Goal: Check status: Check status

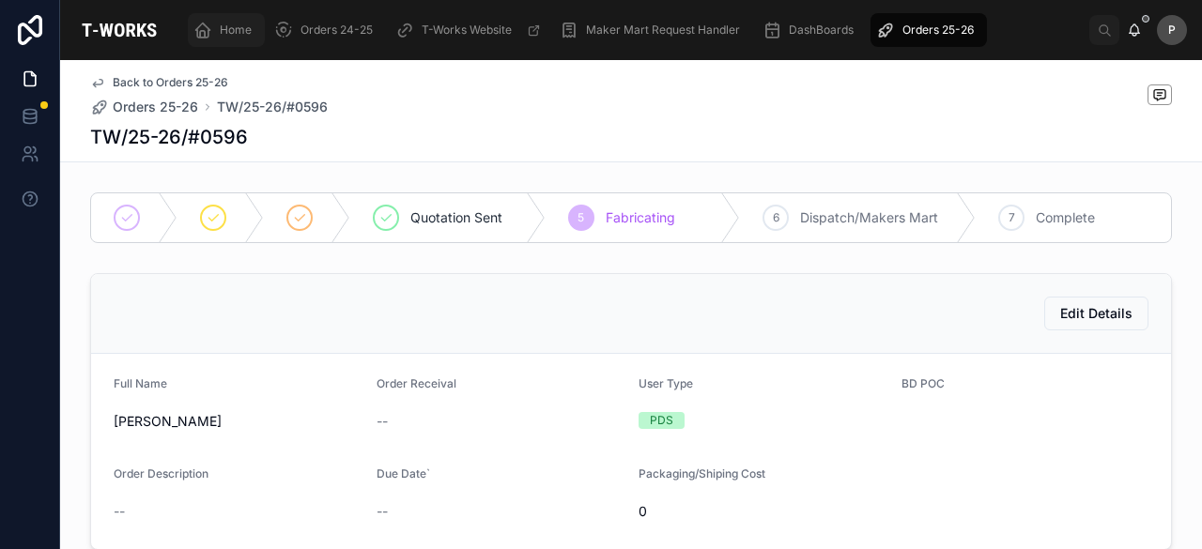
scroll to position [158, 0]
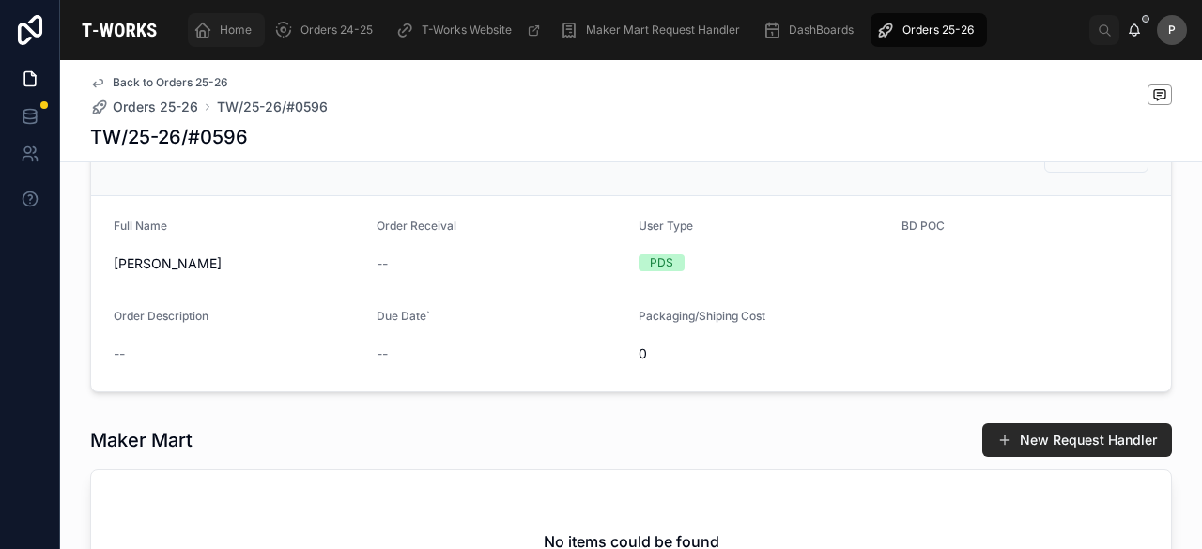
click at [231, 27] on span "Home" at bounding box center [236, 30] width 32 height 15
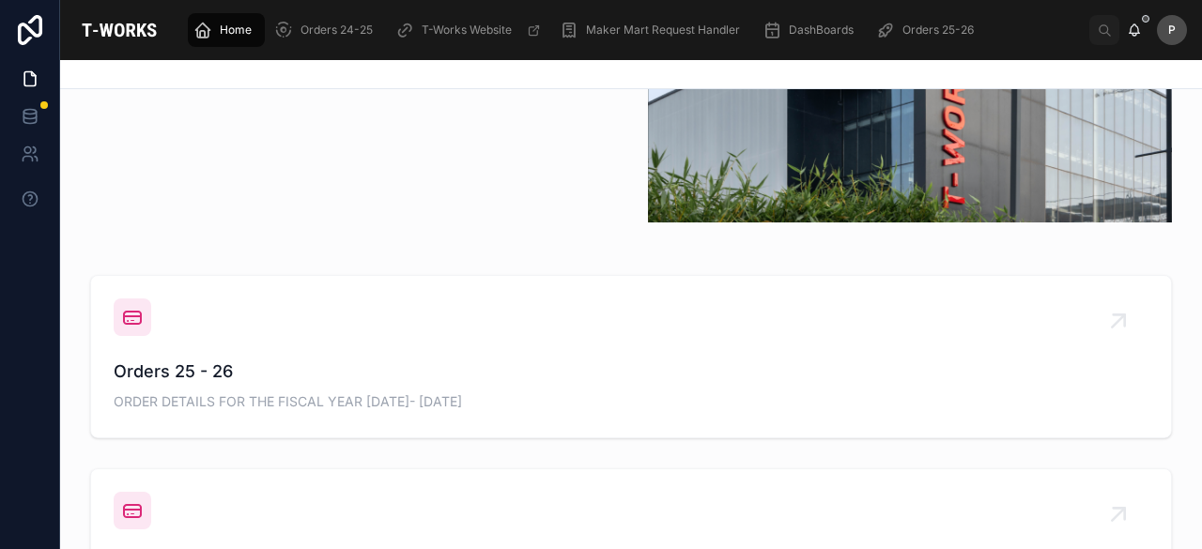
scroll to position [533, 0]
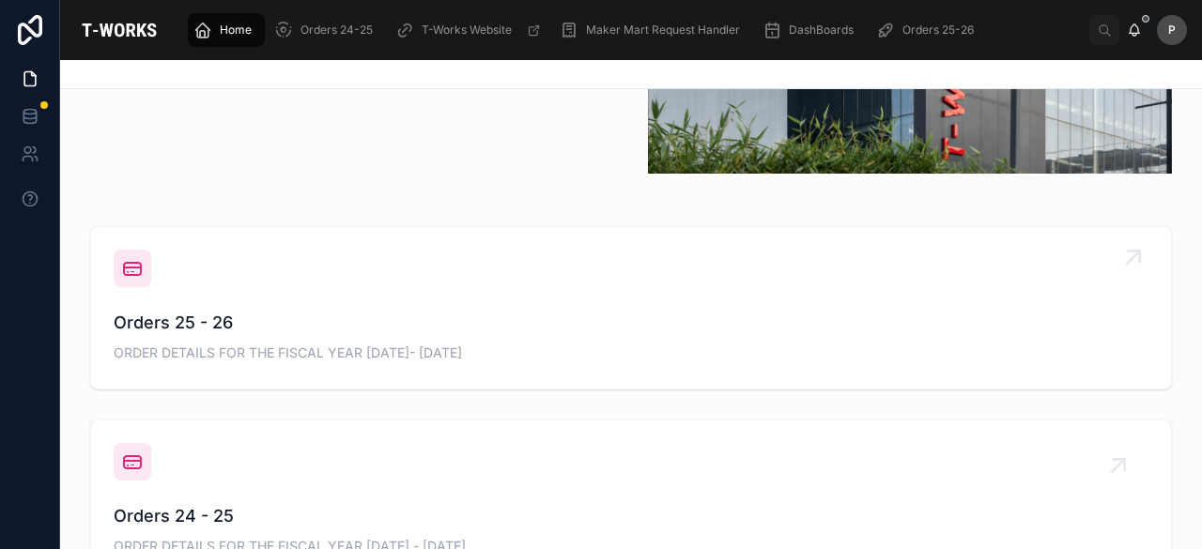
click at [177, 316] on span "Orders 25 - 26" at bounding box center [631, 323] width 1035 height 26
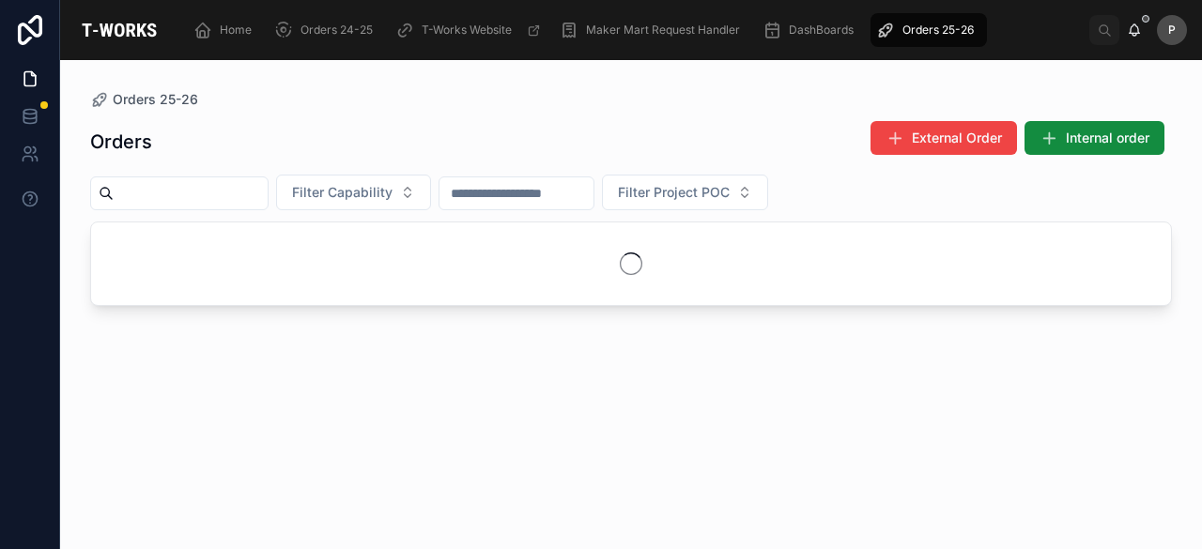
click at [265, 194] on input "text" at bounding box center [191, 193] width 154 height 26
paste input "****"
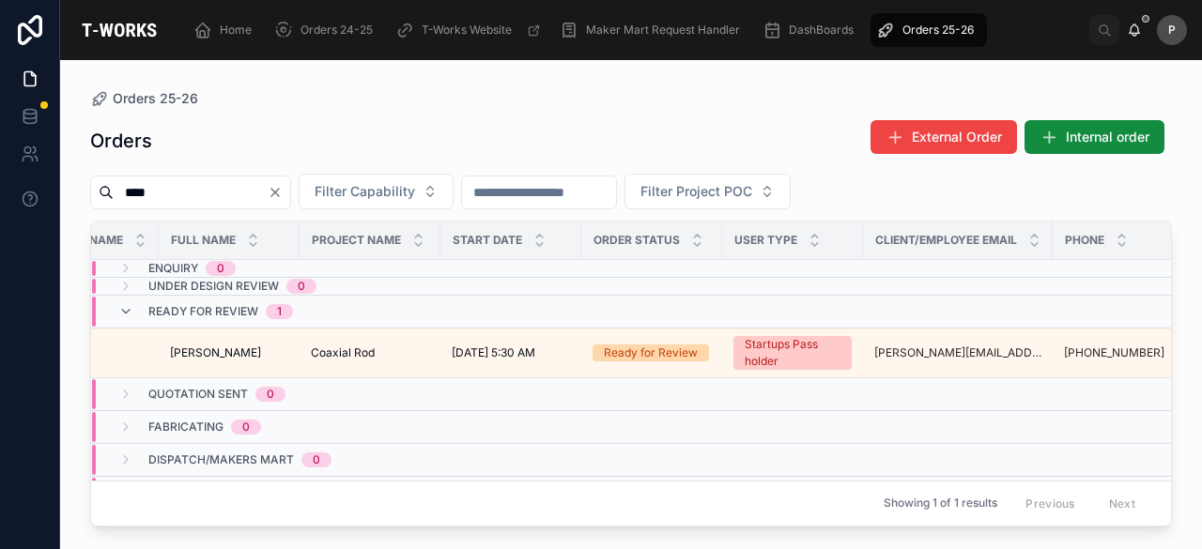
scroll to position [0, 270]
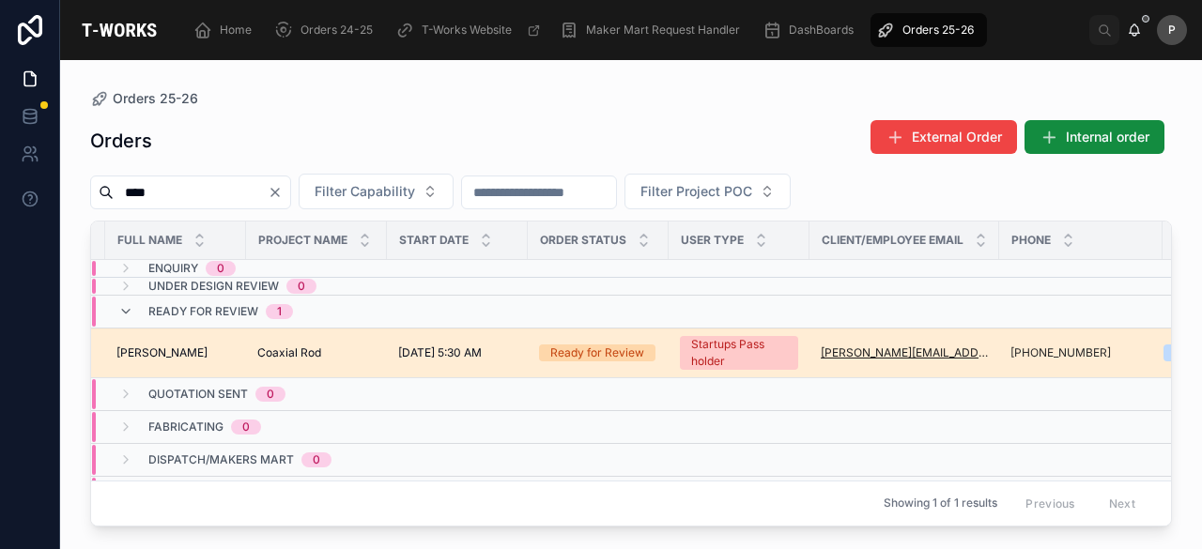
type input "****"
click at [597, 345] on div "Ready for Review" at bounding box center [597, 353] width 94 height 17
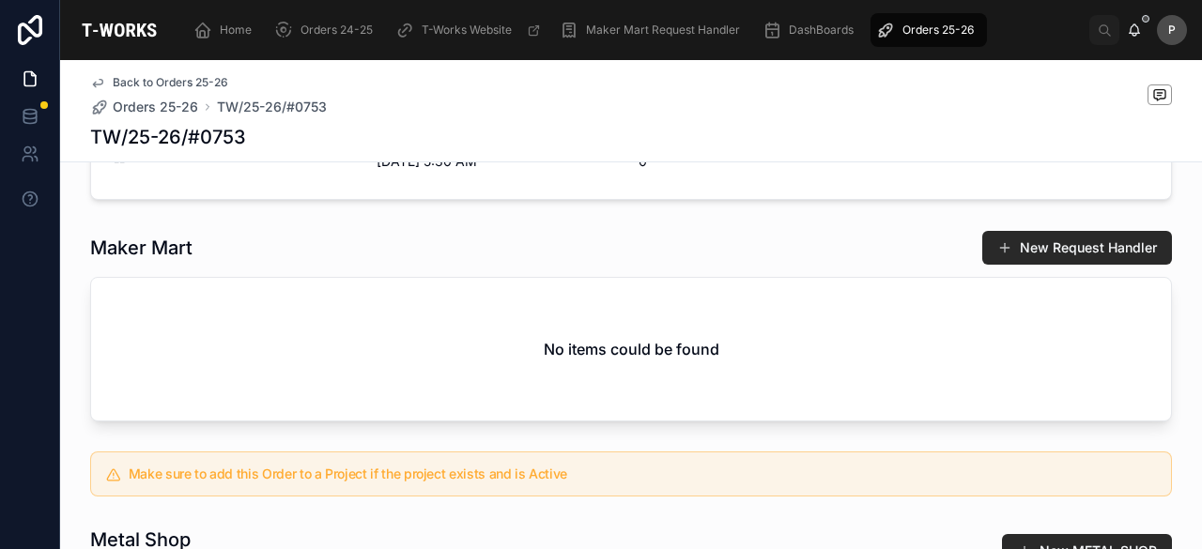
scroll to position [1273, 0]
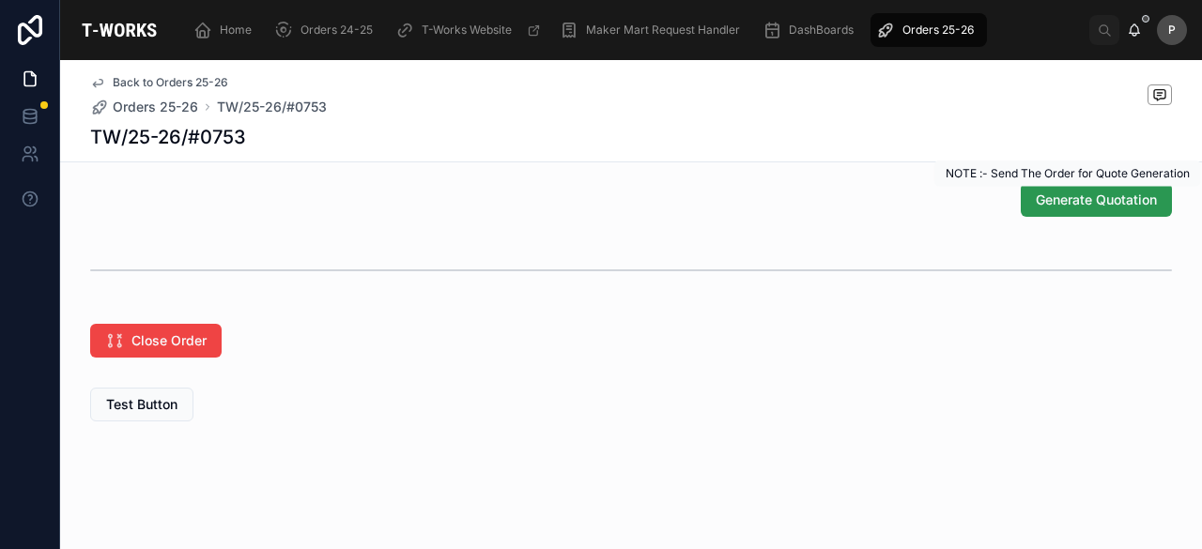
click at [1093, 200] on span "Generate Quotation" at bounding box center [1096, 200] width 121 height 19
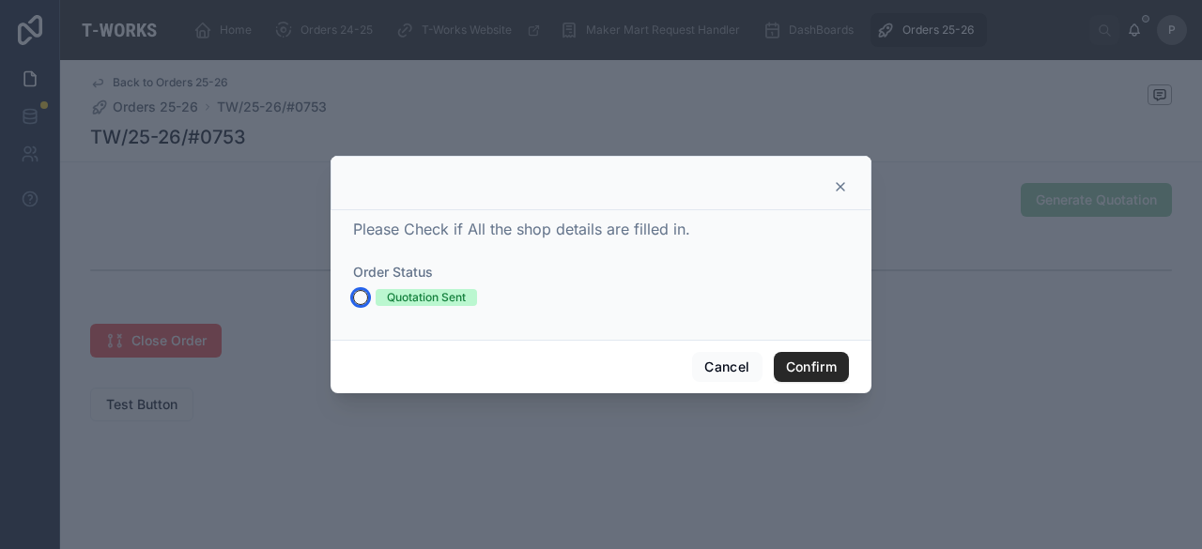
click at [361, 300] on button "Quotation Sent" at bounding box center [360, 297] width 15 height 15
click at [825, 370] on button "Confirm" at bounding box center [811, 367] width 75 height 30
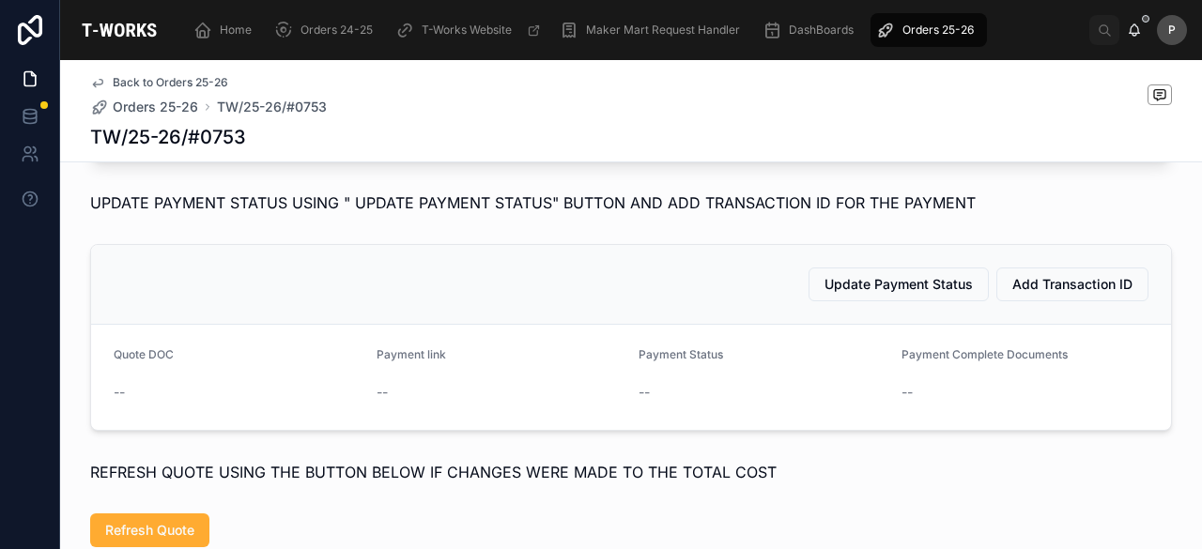
scroll to position [973, 0]
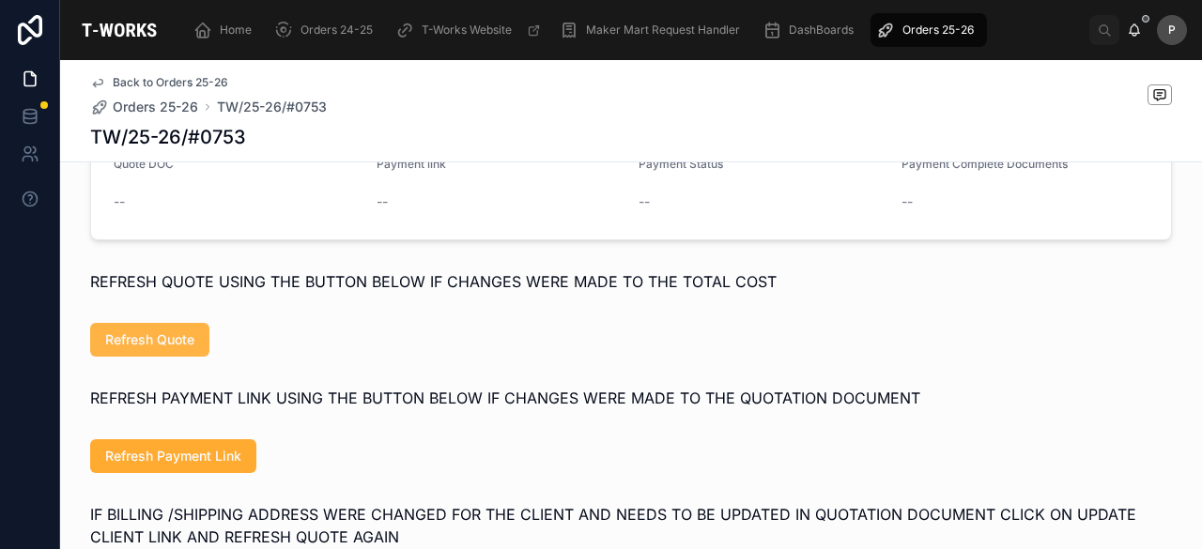
click at [190, 357] on button "Refresh Quote" at bounding box center [149, 340] width 119 height 34
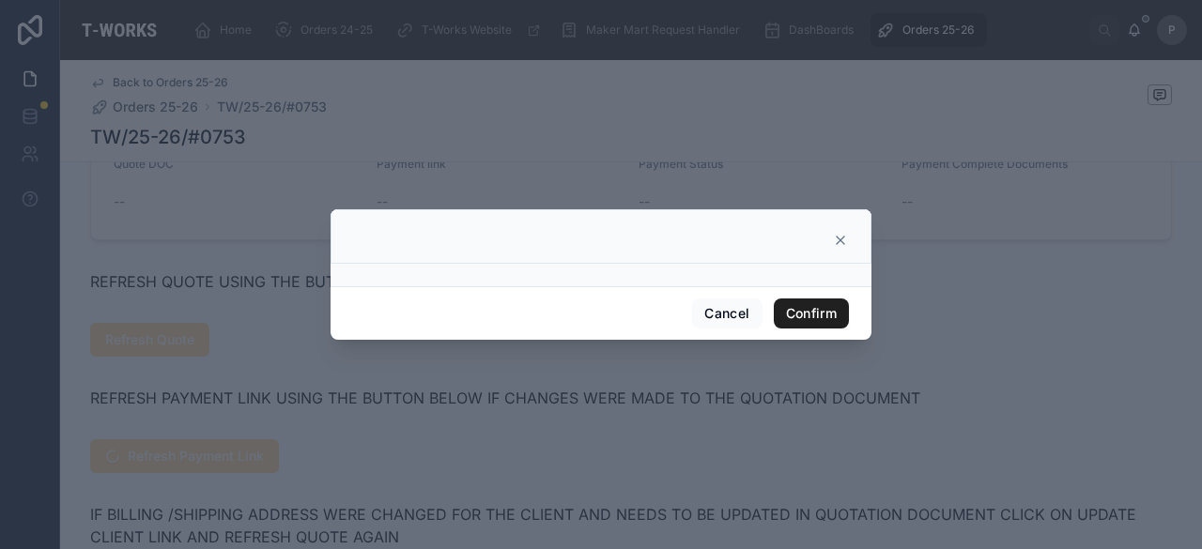
click at [803, 316] on button "Confirm" at bounding box center [811, 314] width 75 height 30
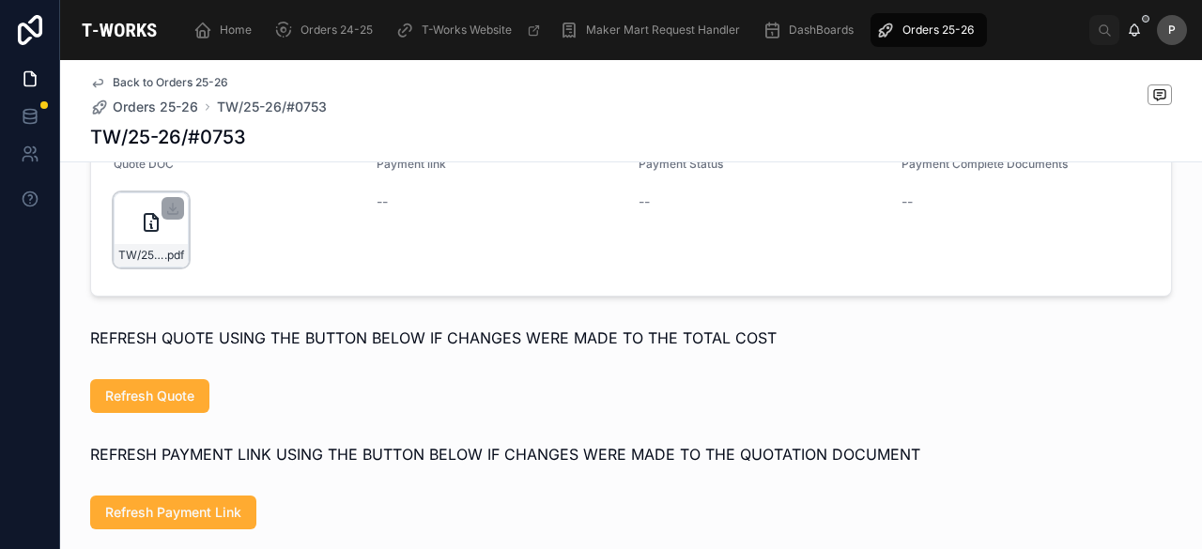
click at [163, 265] on div "TW/25-26/#0753 .pdf" at bounding box center [151, 230] width 75 height 75
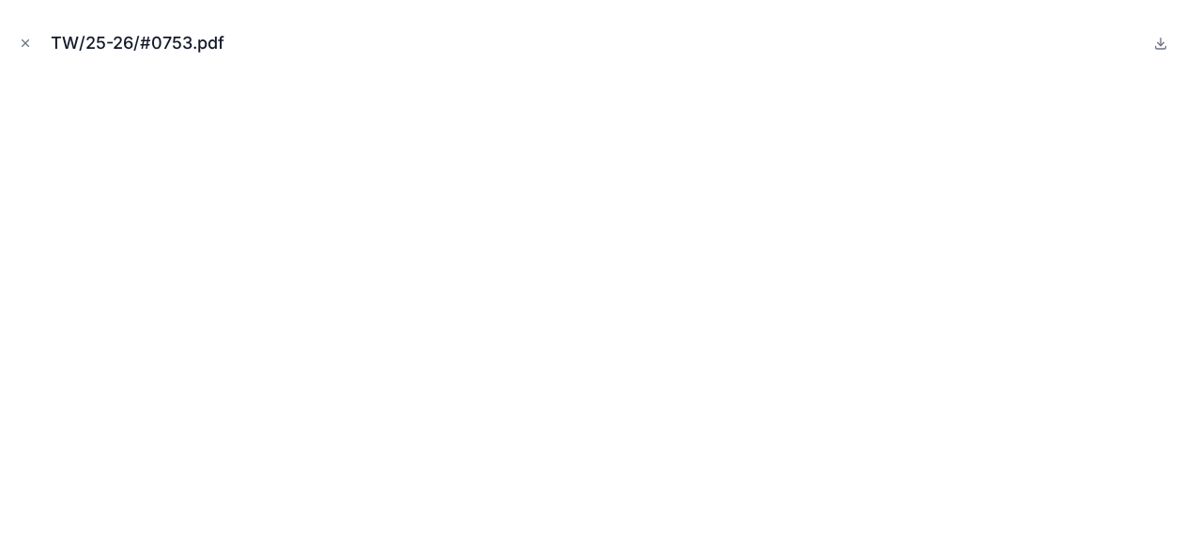
click at [27, 36] on button "Close modal" at bounding box center [25, 43] width 21 height 21
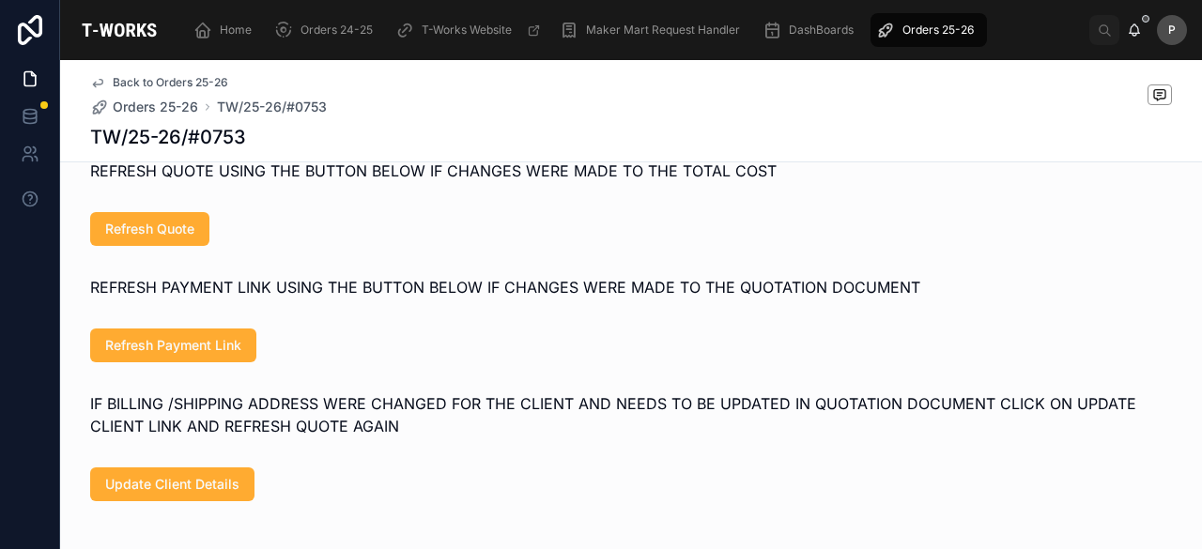
scroll to position [1161, 0]
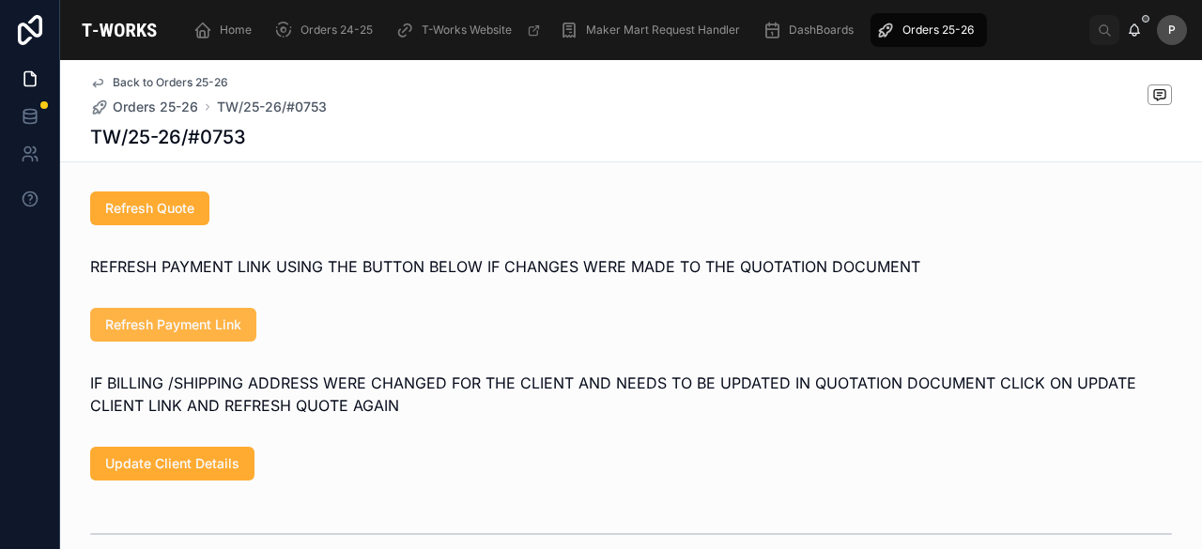
click at [192, 334] on span "Refresh Payment Link" at bounding box center [173, 325] width 136 height 19
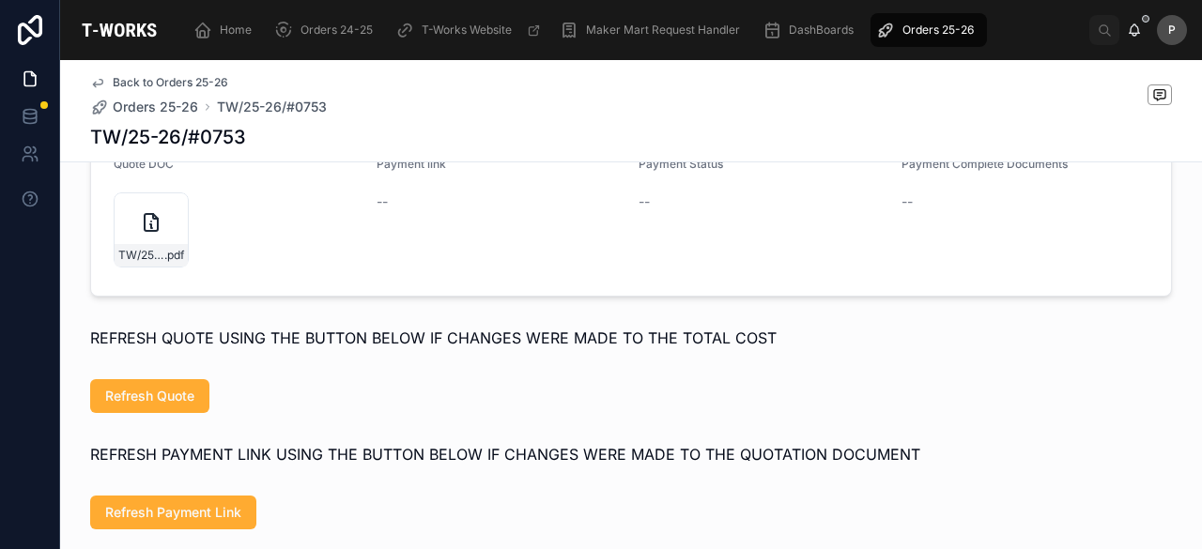
scroll to position [879, 0]
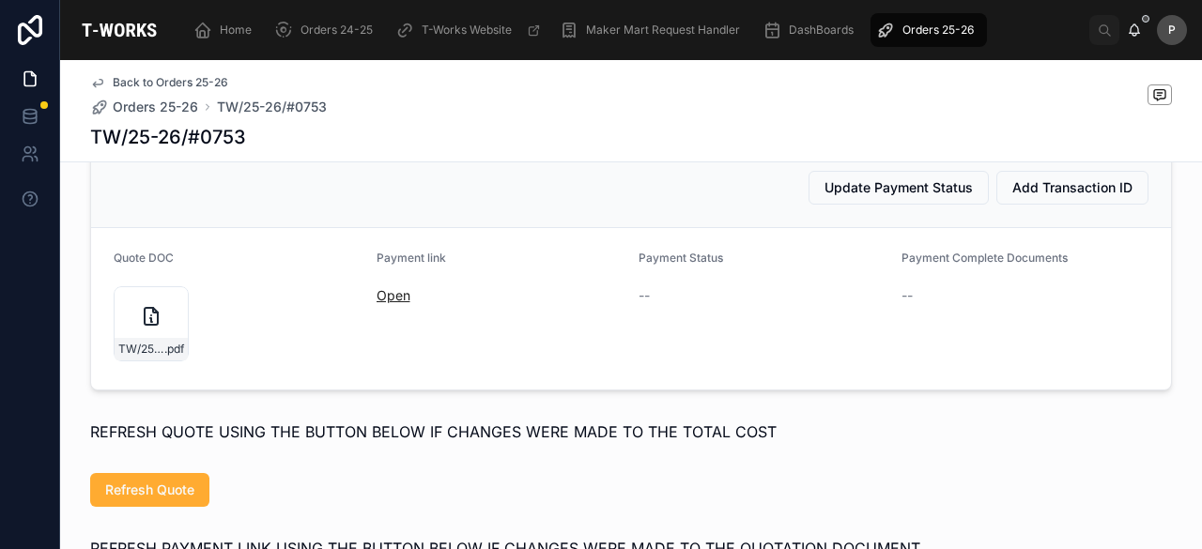
click at [379, 303] on link "Open" at bounding box center [394, 295] width 34 height 16
click at [252, 31] on div "Home" at bounding box center [226, 30] width 66 height 30
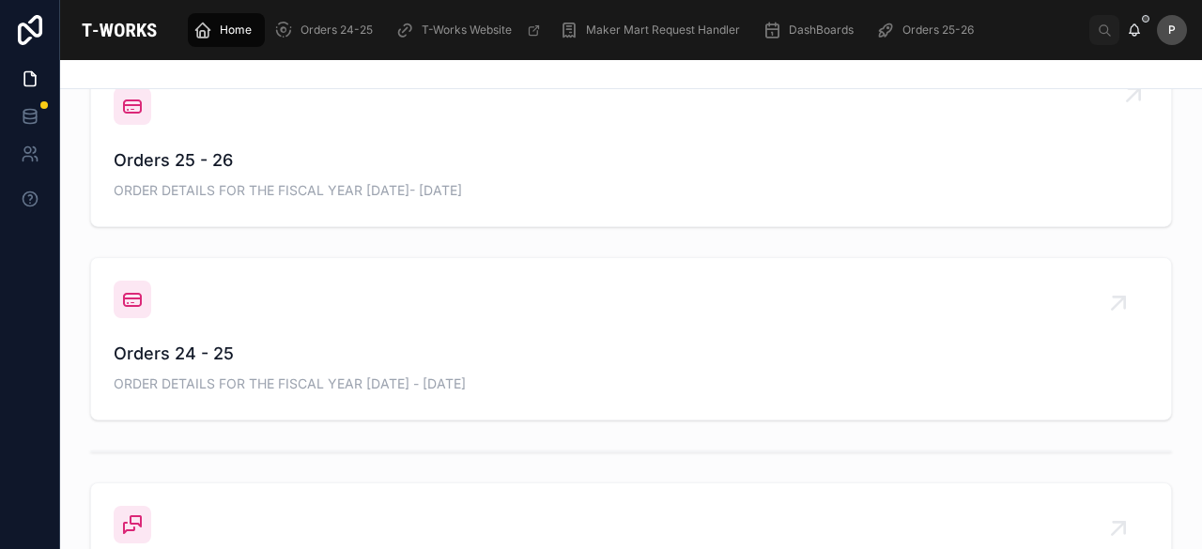
scroll to position [691, 0]
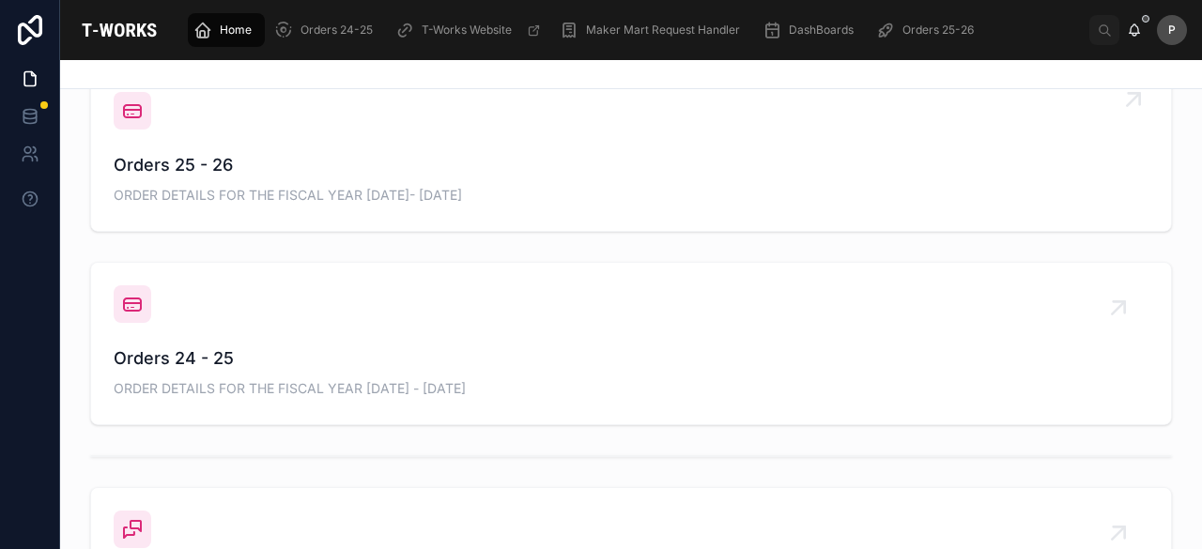
click at [216, 172] on span "Orders 25 - 26" at bounding box center [631, 165] width 1035 height 26
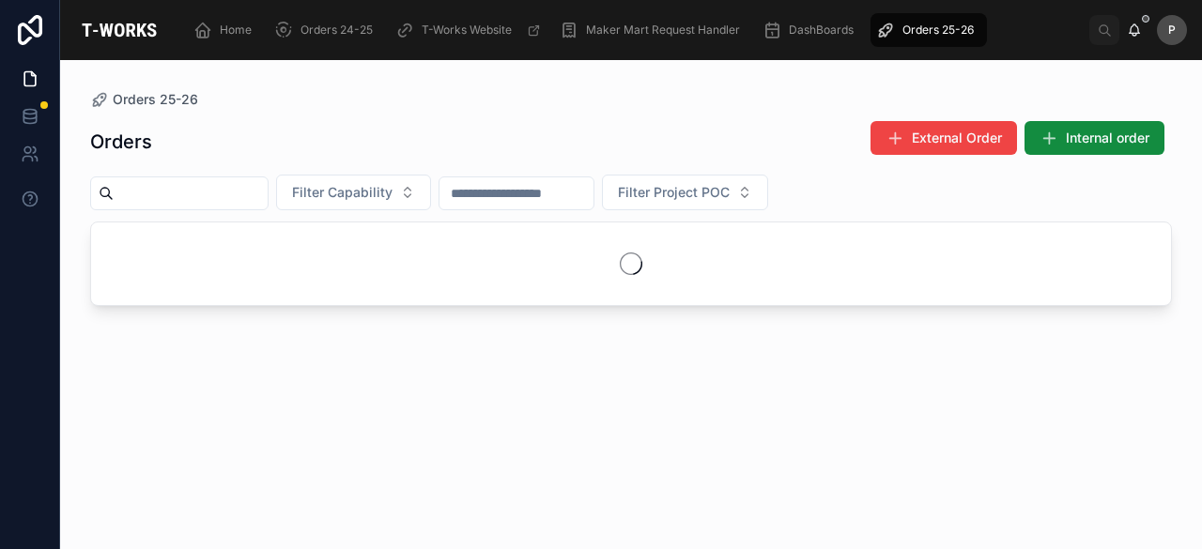
click at [259, 181] on input "text" at bounding box center [191, 193] width 154 height 26
paste input "****"
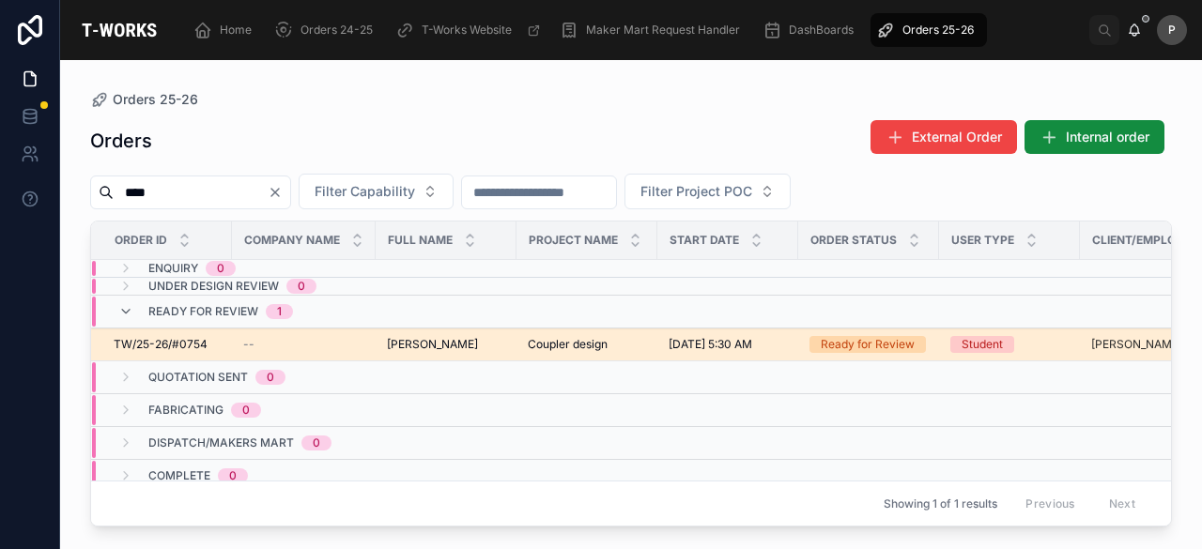
type input "****"
click at [873, 347] on div "Ready for Review" at bounding box center [868, 344] width 94 height 17
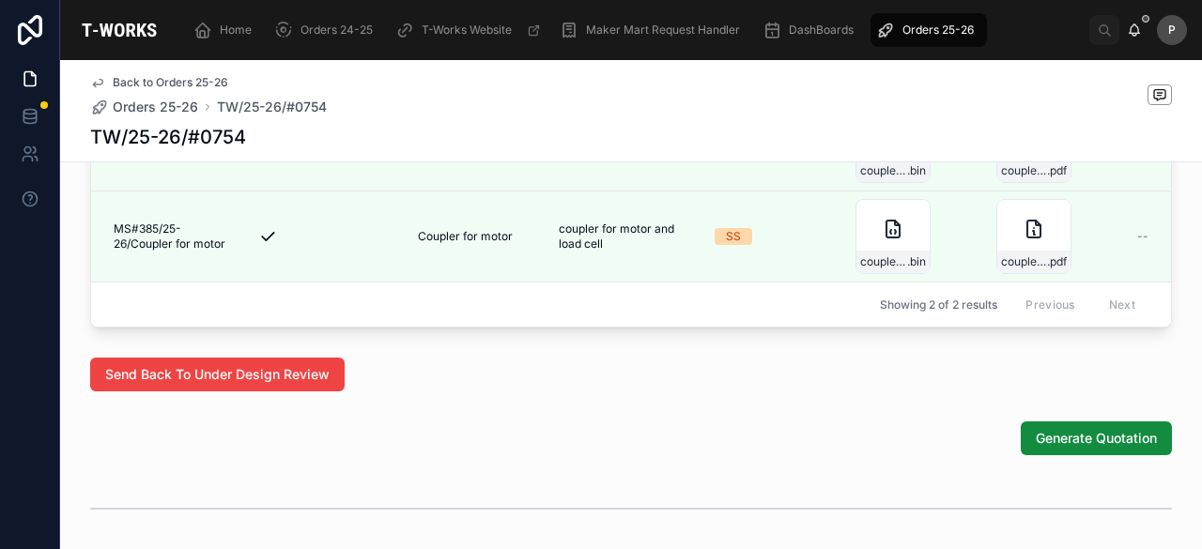
scroll to position [1365, 0]
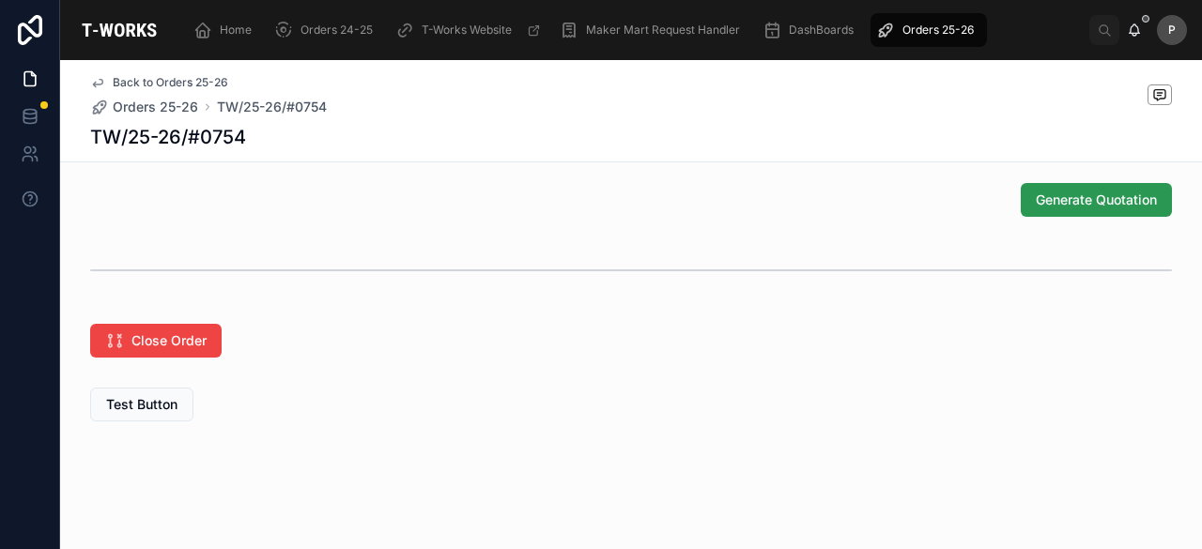
click at [1053, 208] on span "Generate Quotation" at bounding box center [1096, 200] width 121 height 19
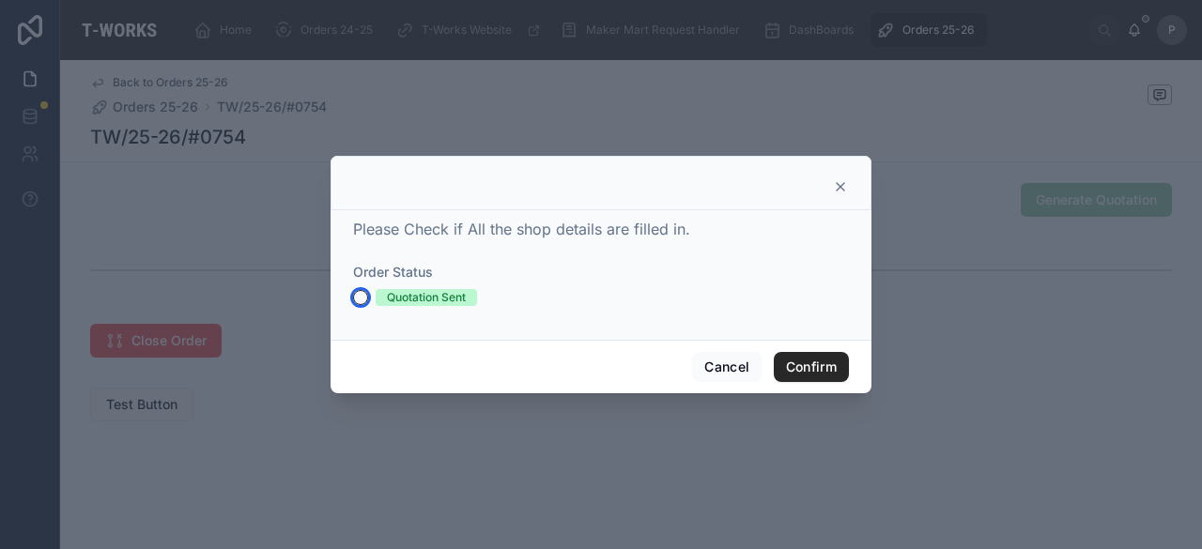
click at [357, 298] on button "Quotation Sent" at bounding box center [360, 297] width 15 height 15
click at [832, 363] on button "Confirm" at bounding box center [811, 367] width 75 height 30
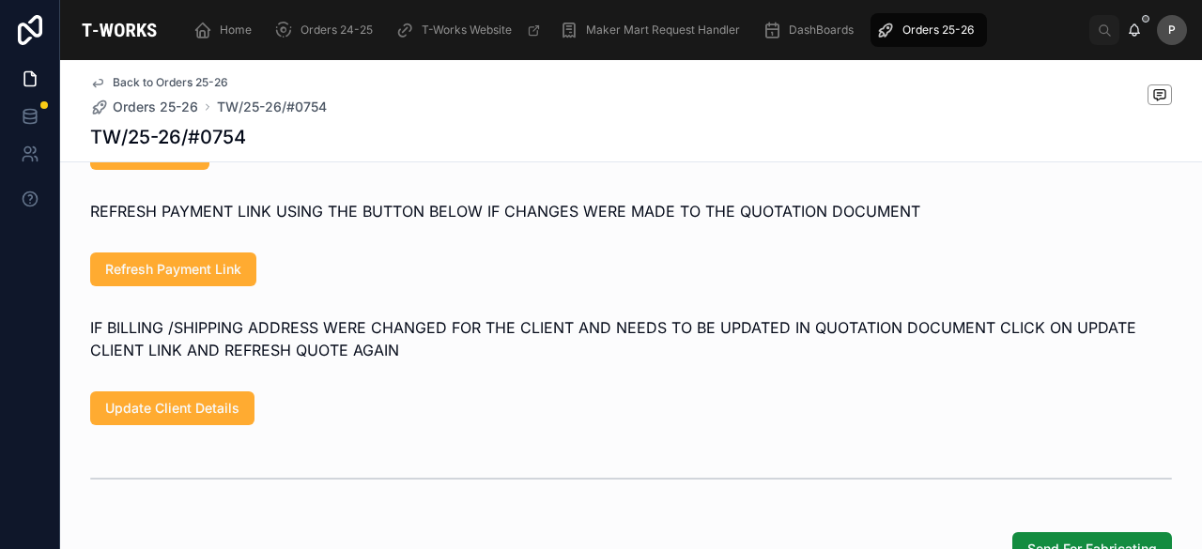
scroll to position [1063, 0]
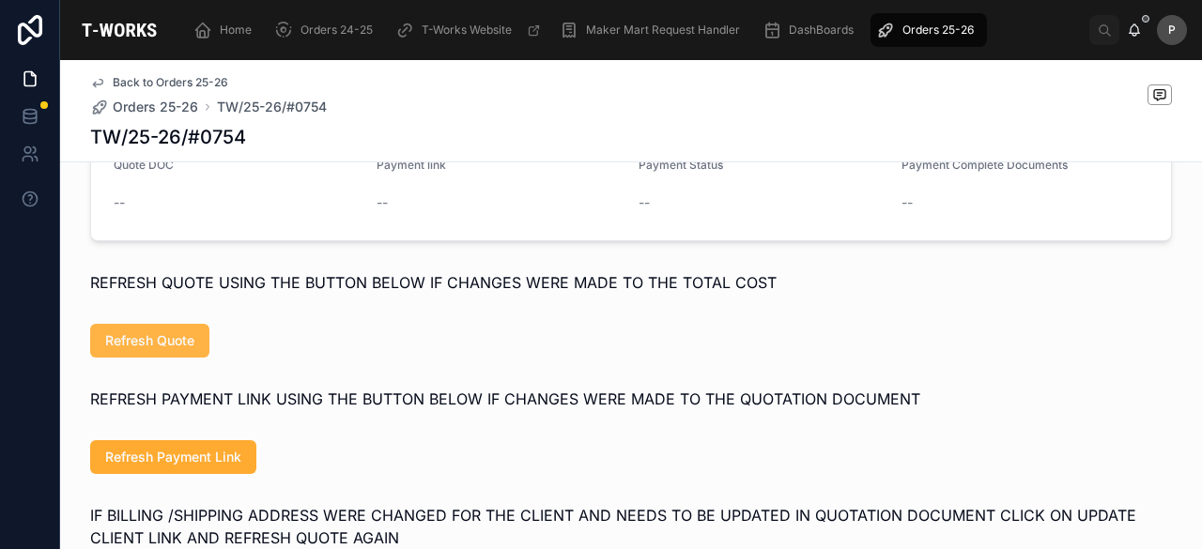
click at [190, 358] on button "Refresh Quote" at bounding box center [149, 341] width 119 height 34
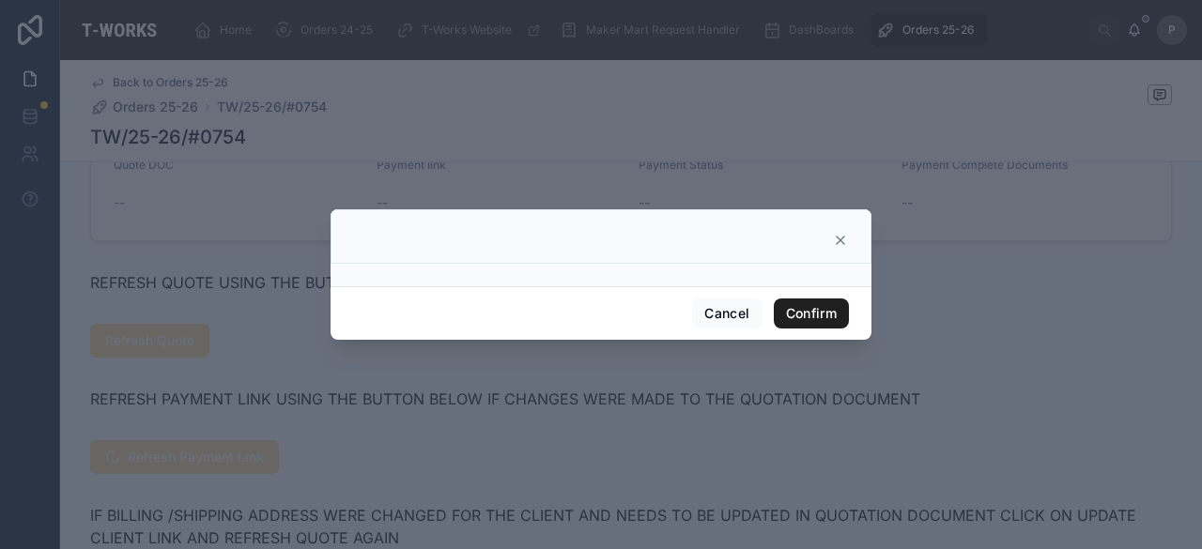
click at [822, 316] on button "Confirm" at bounding box center [811, 314] width 75 height 30
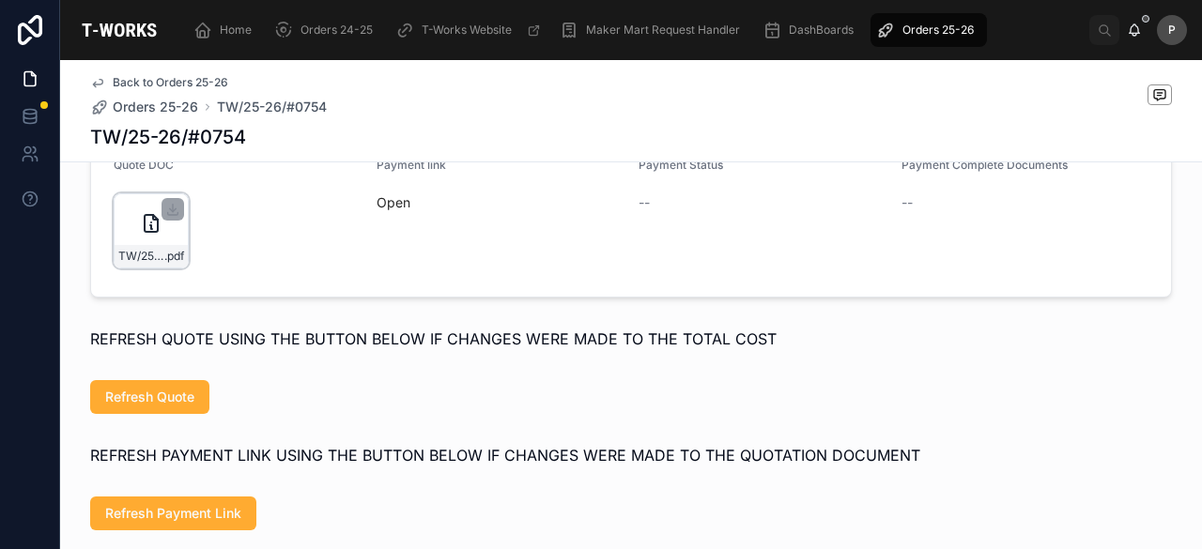
click at [159, 255] on div "TW/25-26/#0754 .pdf" at bounding box center [151, 230] width 75 height 75
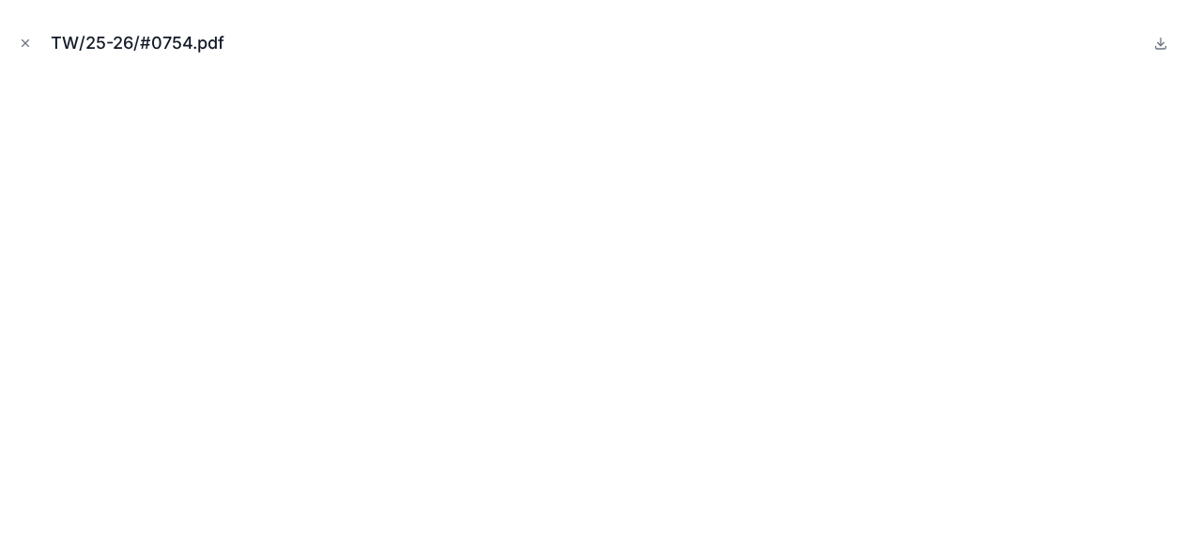
click at [26, 36] on button "Close modal" at bounding box center [25, 43] width 21 height 21
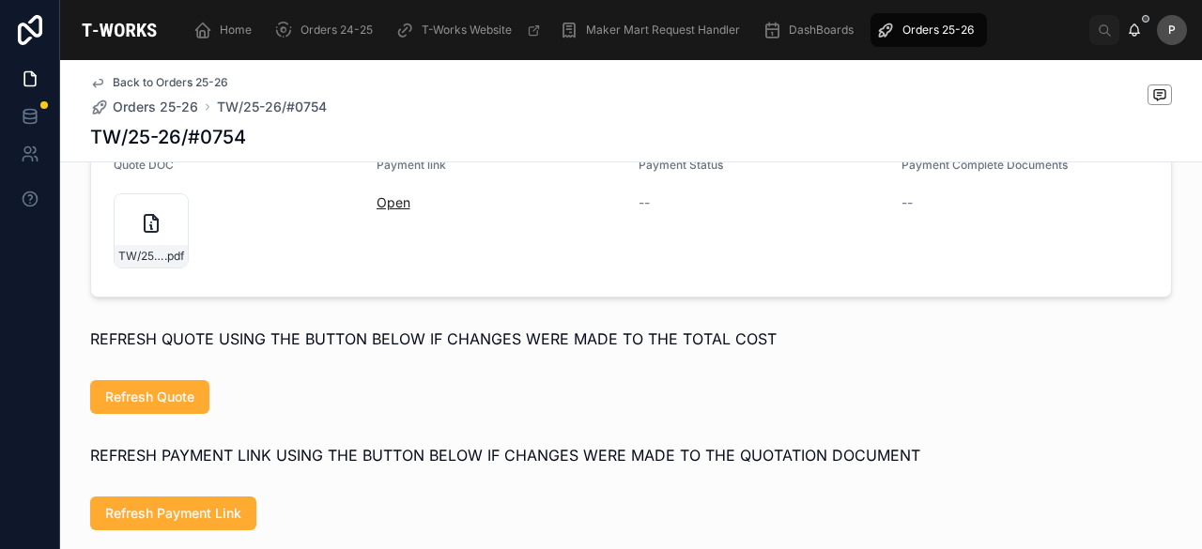
click at [381, 210] on link "Open" at bounding box center [394, 202] width 34 height 16
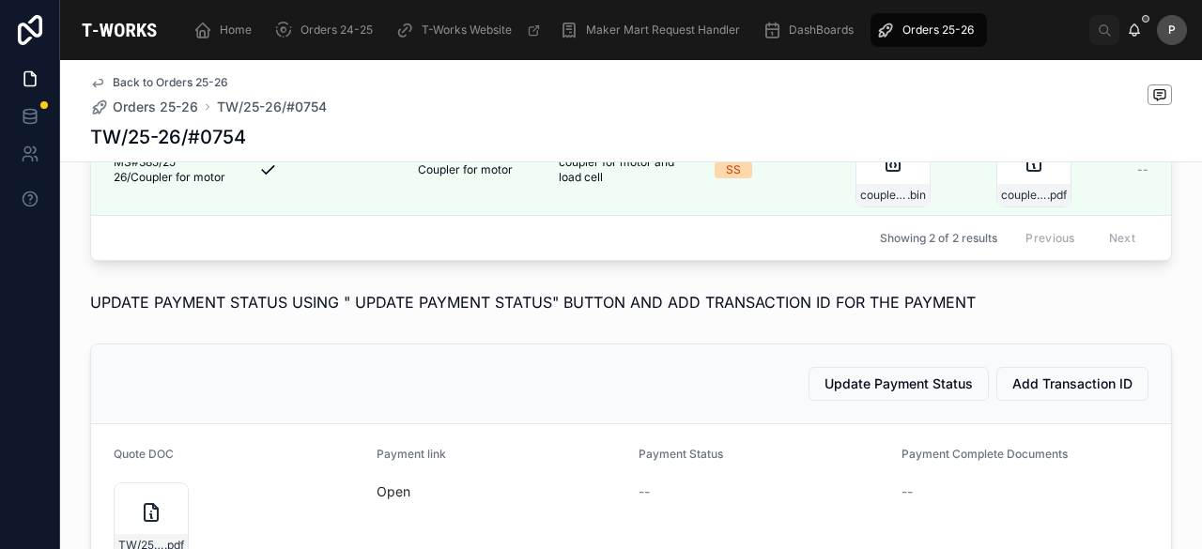
scroll to position [500, 0]
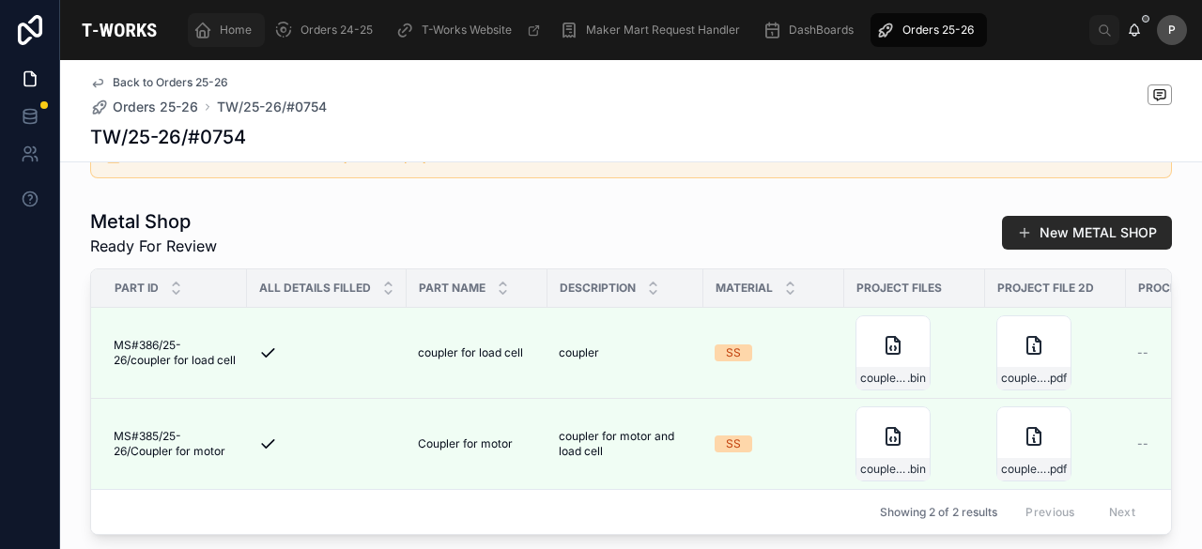
click at [231, 27] on span "Home" at bounding box center [236, 30] width 32 height 15
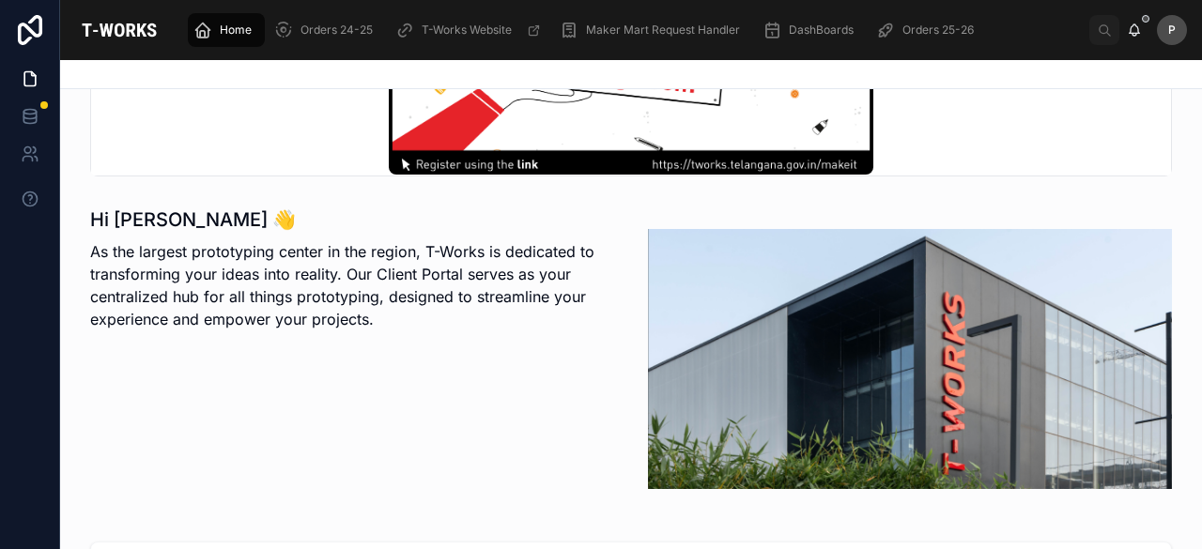
scroll to position [500, 0]
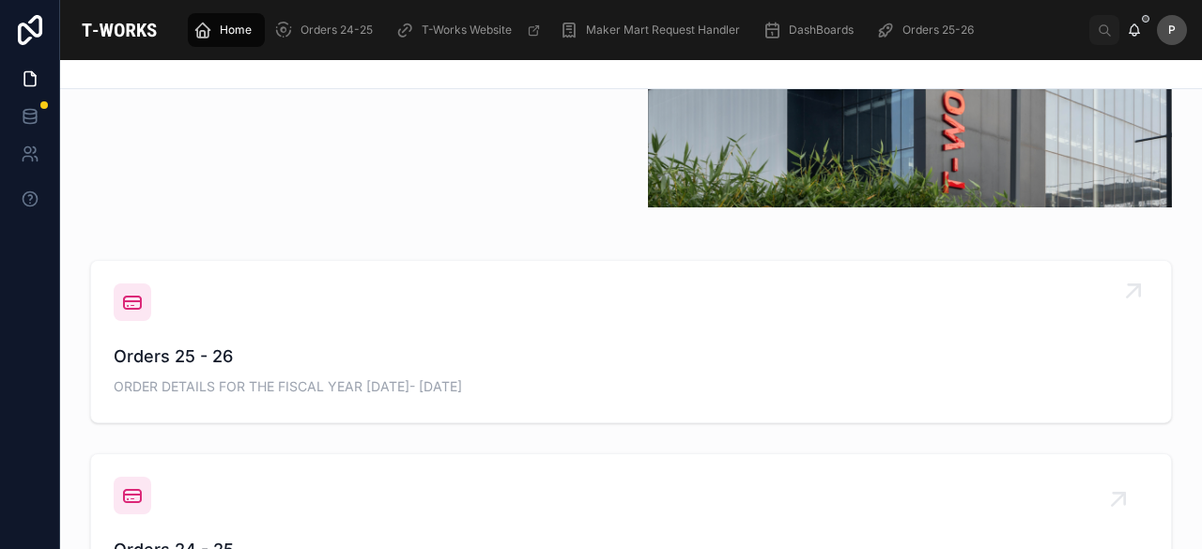
click at [167, 344] on span "Orders 25 - 26" at bounding box center [631, 357] width 1035 height 26
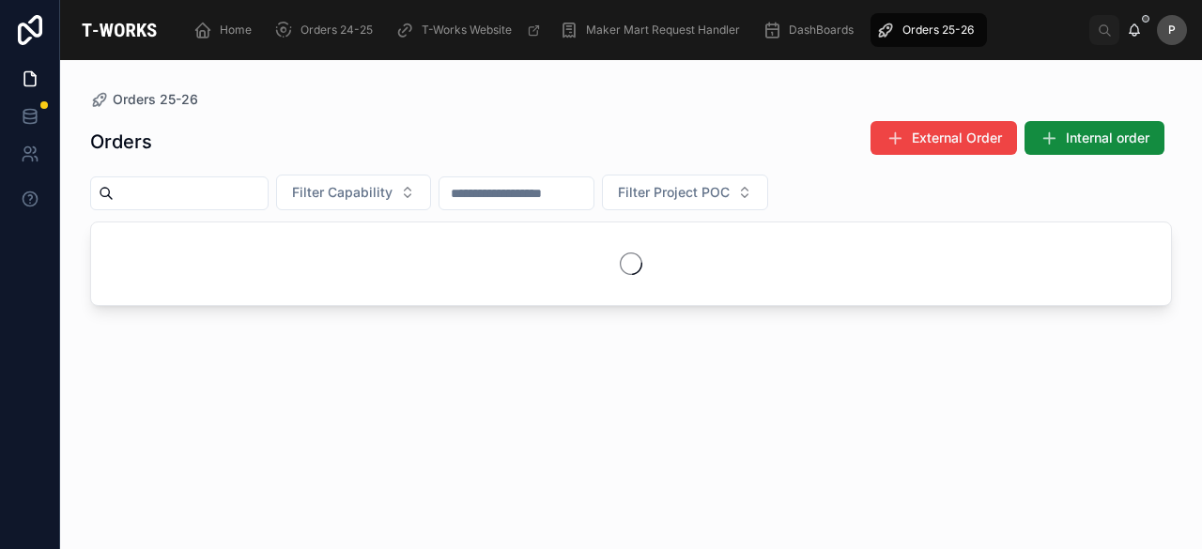
click at [214, 189] on input "text" at bounding box center [191, 193] width 154 height 26
paste input "****"
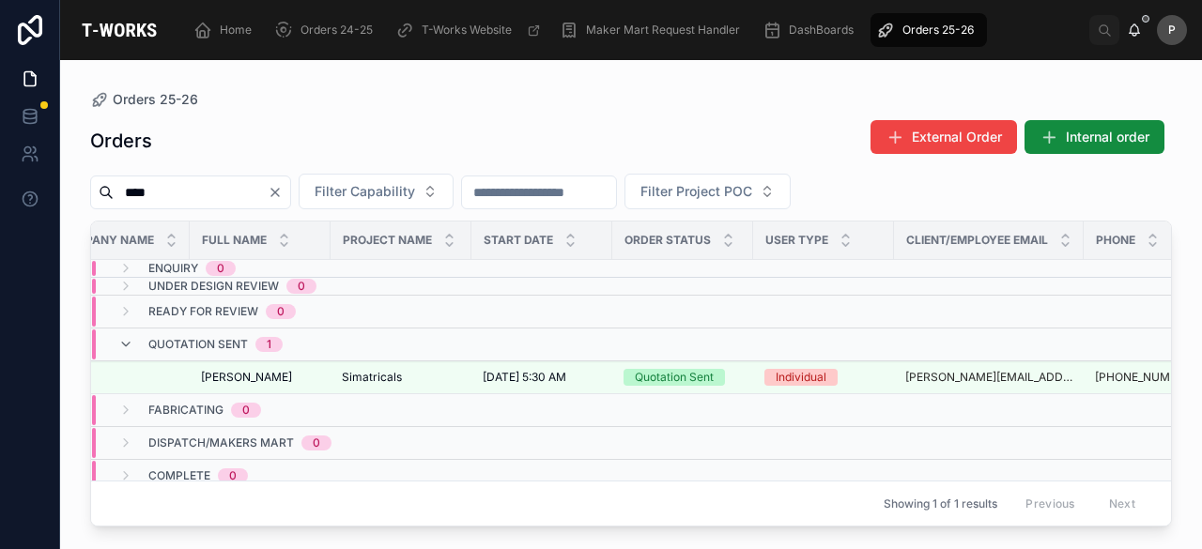
scroll to position [0, 244]
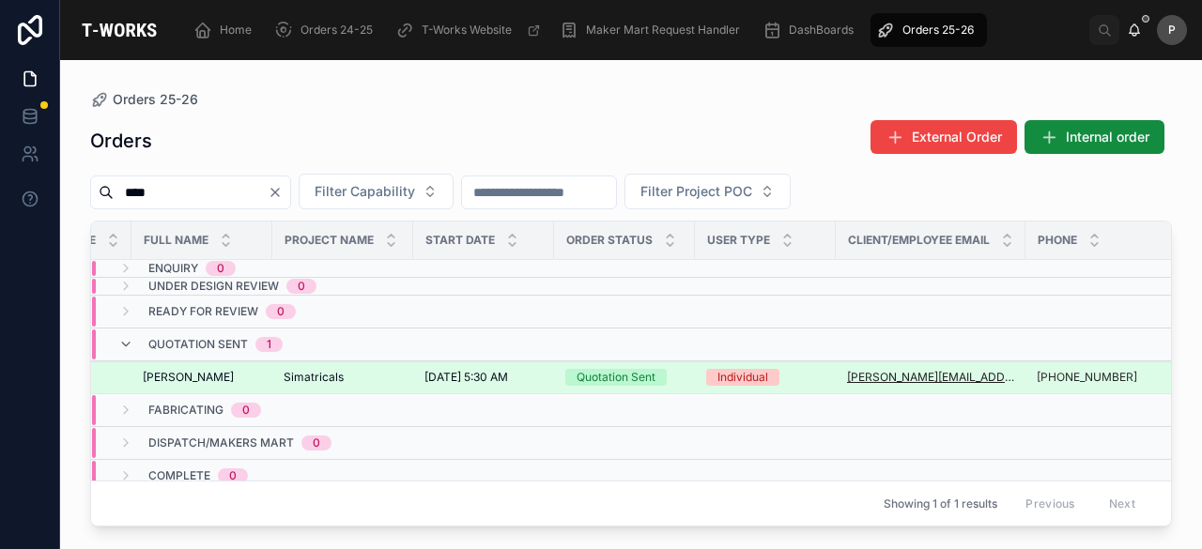
type input "****"
click at [622, 371] on div "Quotation Sent" at bounding box center [616, 377] width 79 height 17
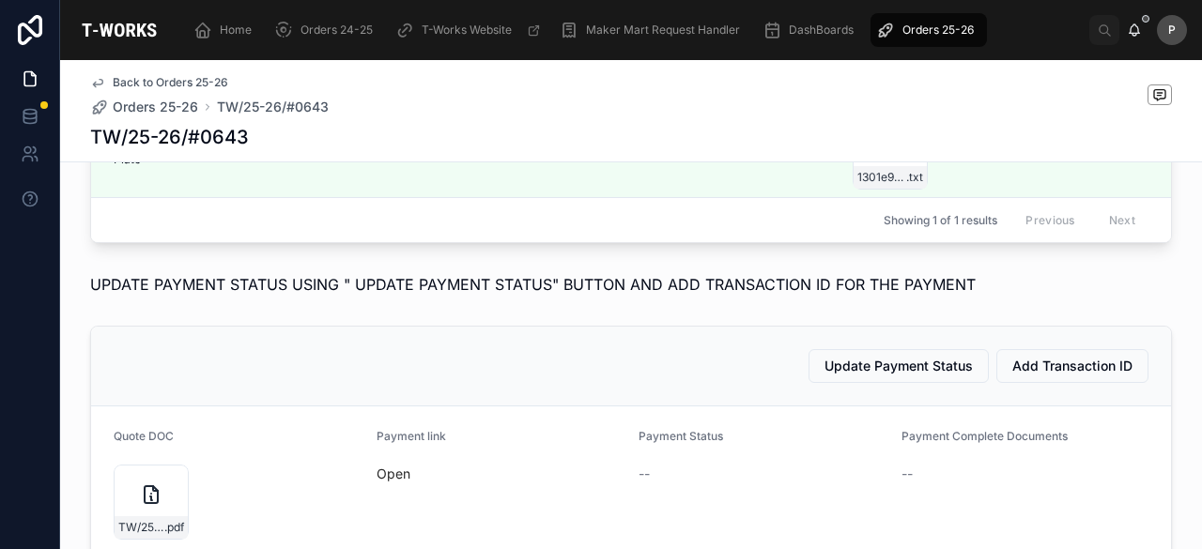
scroll to position [939, 0]
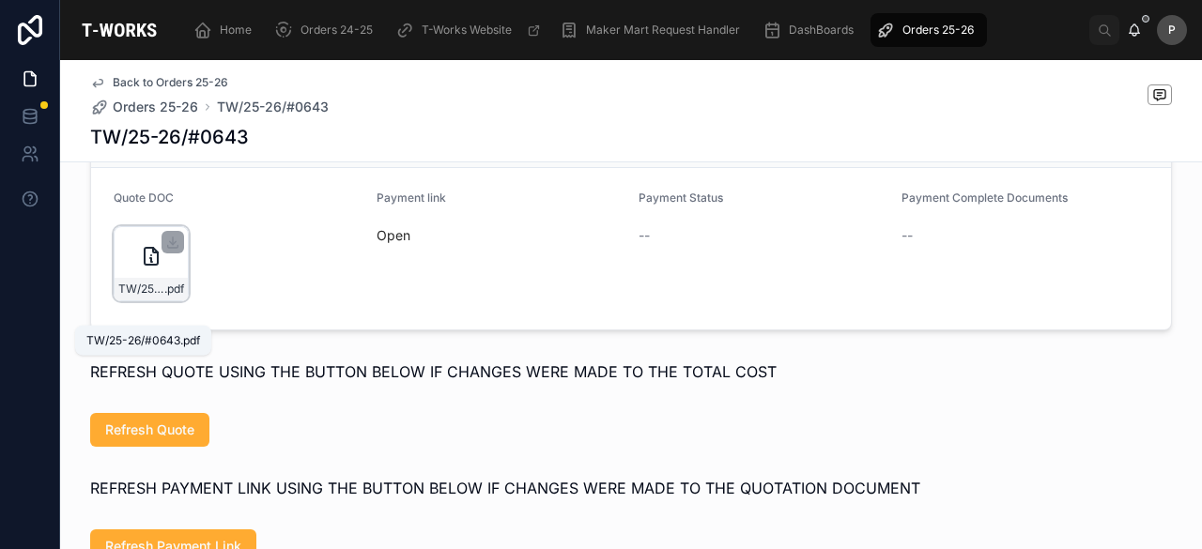
click at [164, 297] on span ".pdf" at bounding box center [174, 289] width 20 height 15
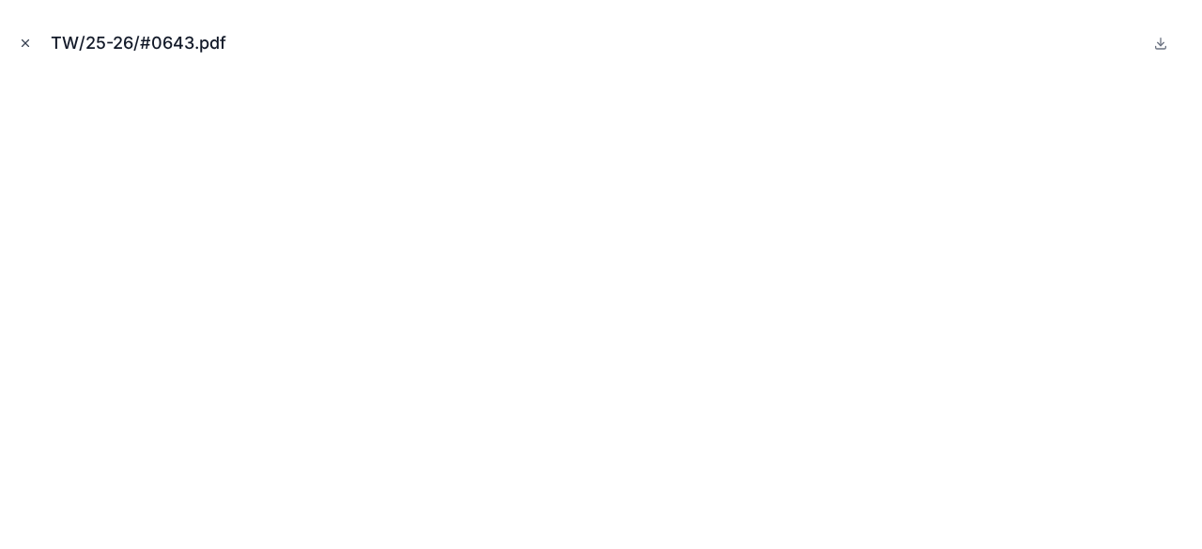
click at [30, 39] on icon "Close modal" at bounding box center [25, 43] width 13 height 13
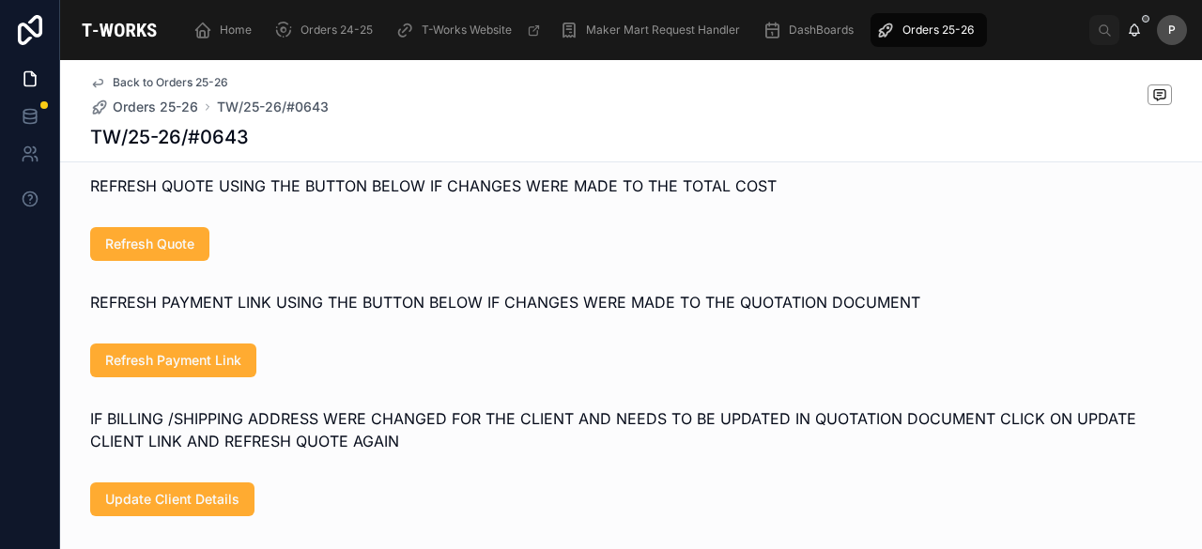
scroll to position [1127, 0]
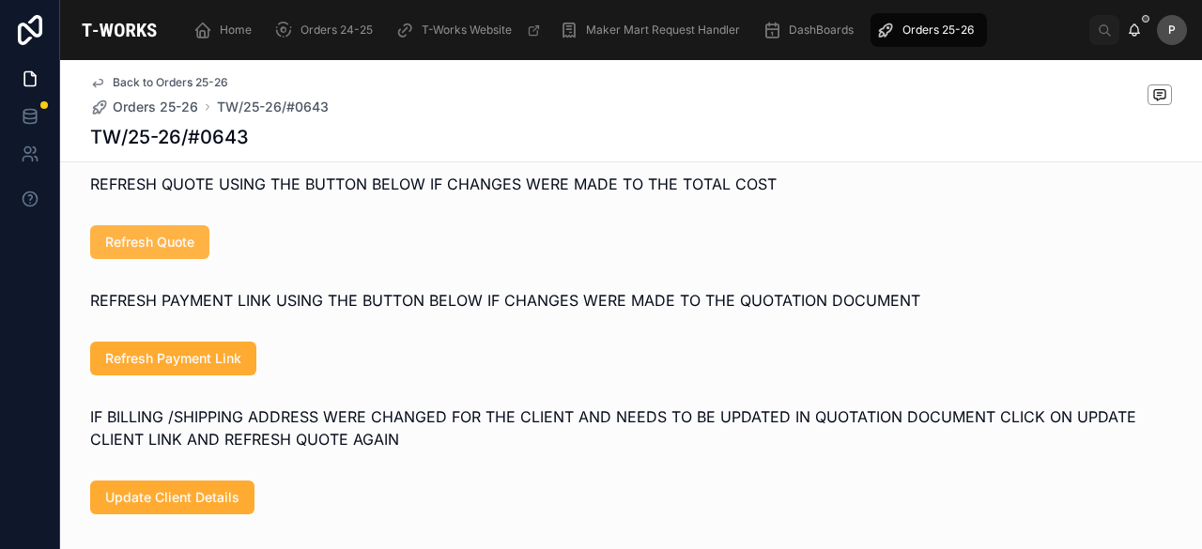
click at [179, 252] on span "Refresh Quote" at bounding box center [149, 242] width 89 height 19
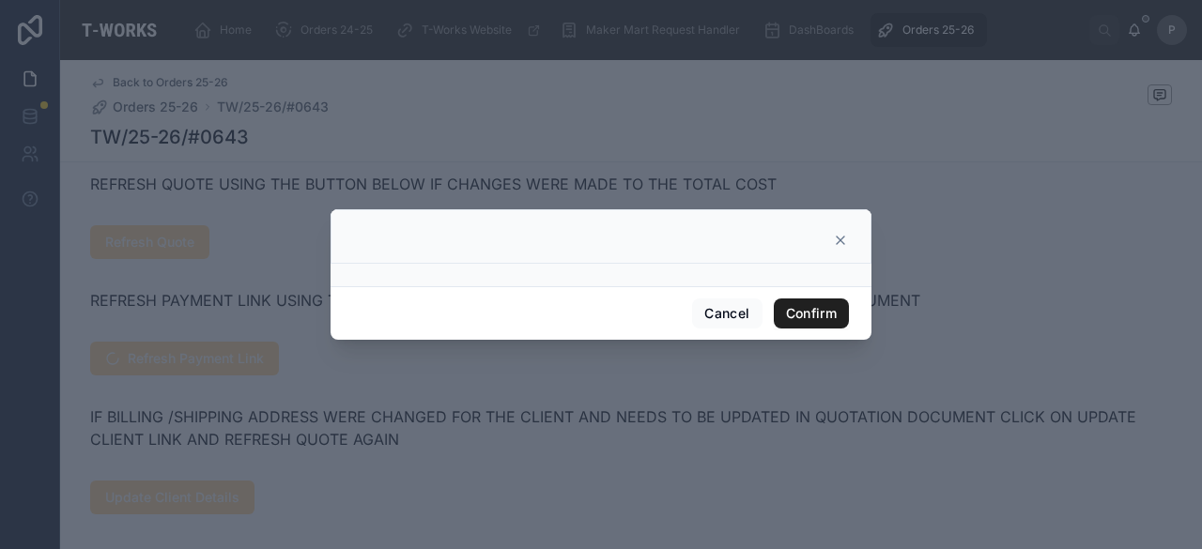
click at [823, 302] on button "Confirm" at bounding box center [811, 314] width 75 height 30
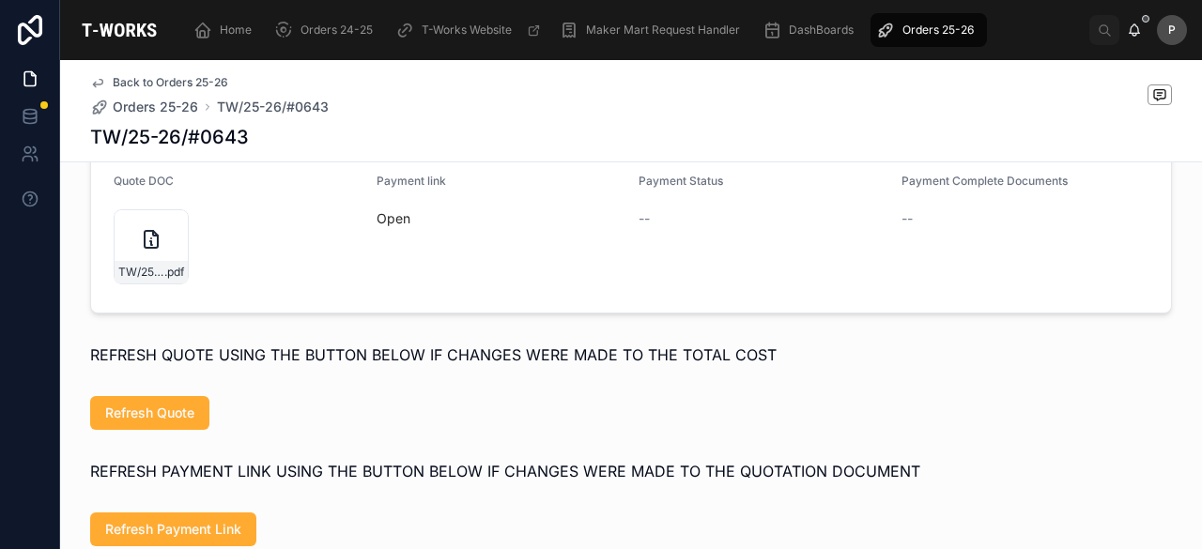
scroll to position [939, 0]
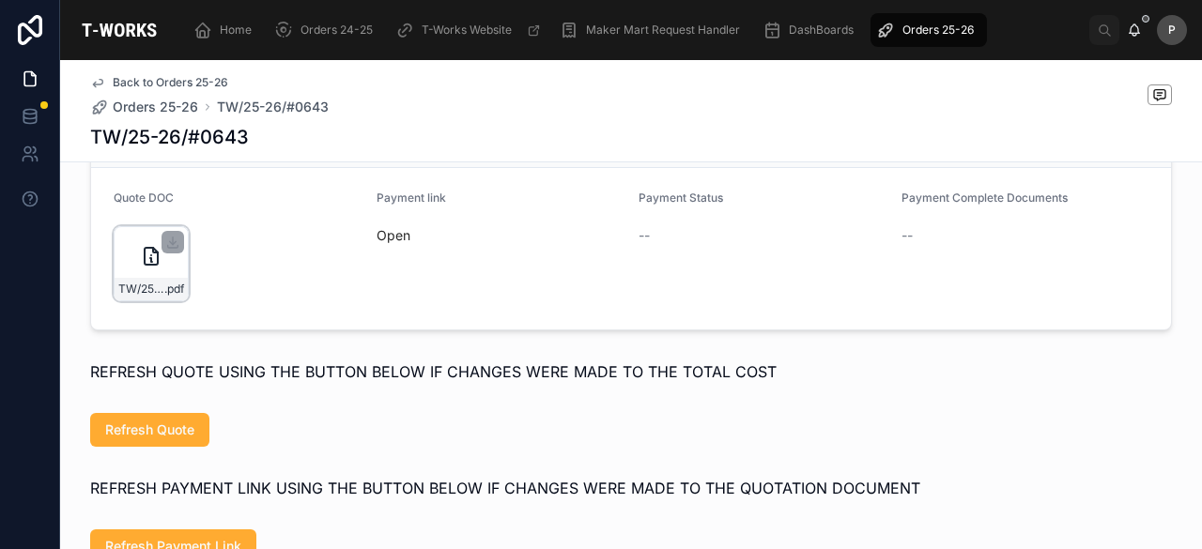
click at [165, 296] on div "TW/25-26/#0643 .pdf" at bounding box center [151, 263] width 75 height 75
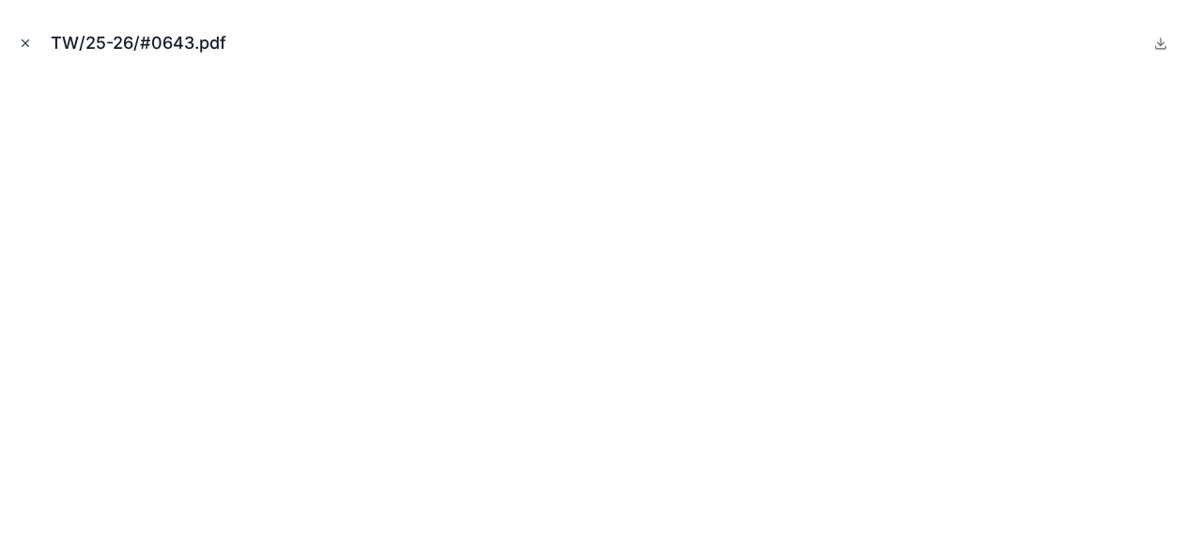
click at [28, 39] on icon "Close modal" at bounding box center [25, 43] width 13 height 13
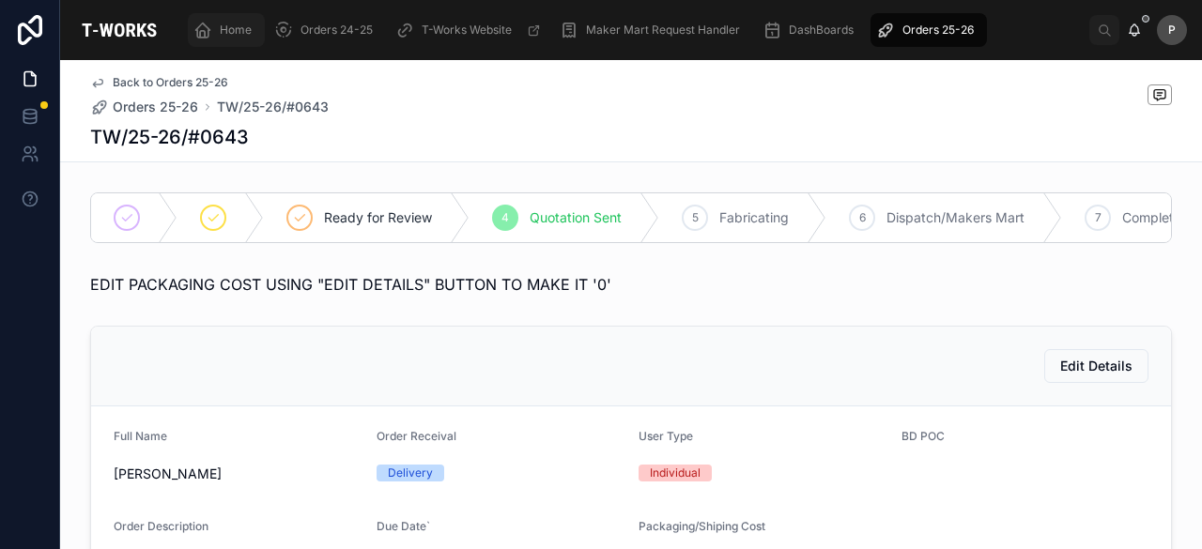
click at [237, 23] on span "Home" at bounding box center [236, 30] width 32 height 15
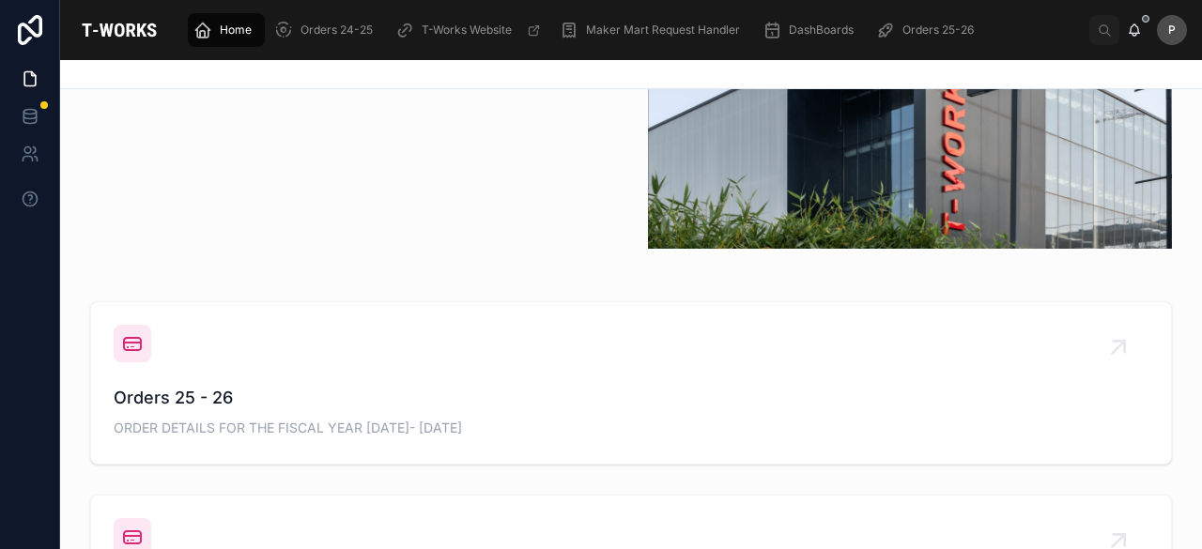
scroll to position [470, 0]
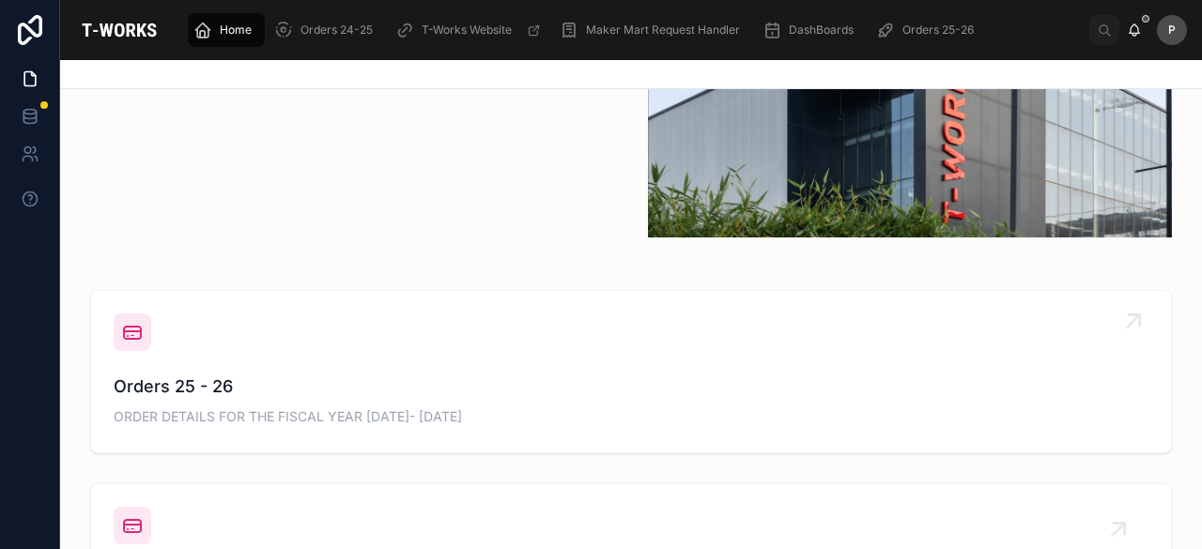
click at [199, 374] on span "Orders 25 - 26" at bounding box center [631, 387] width 1035 height 26
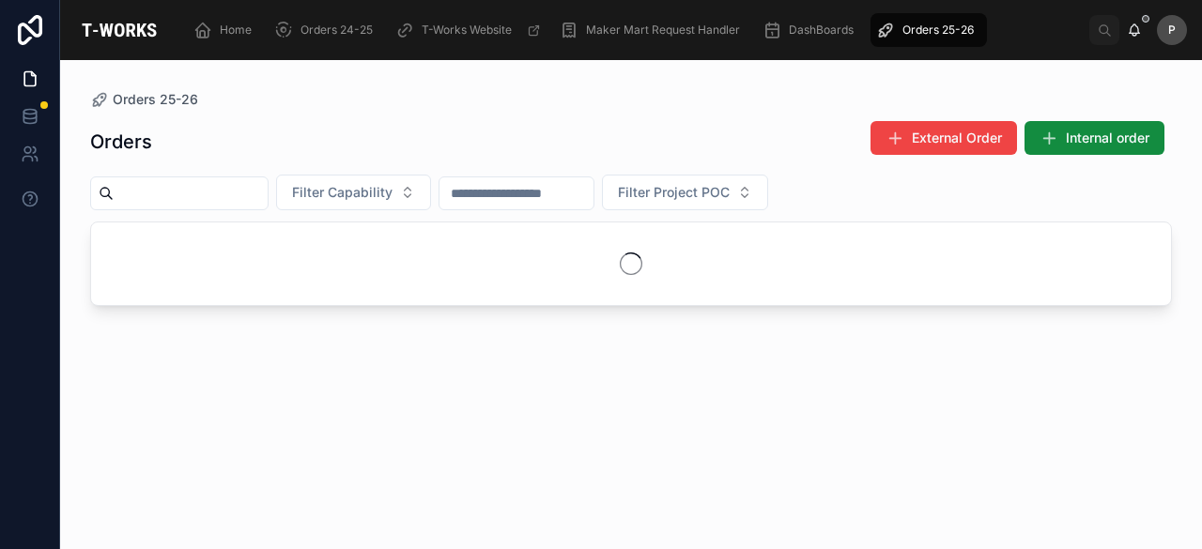
drag, startPoint x: 262, startPoint y: 191, endPoint x: 259, endPoint y: 181, distance: 9.8
click at [262, 191] on input "text" at bounding box center [191, 193] width 154 height 26
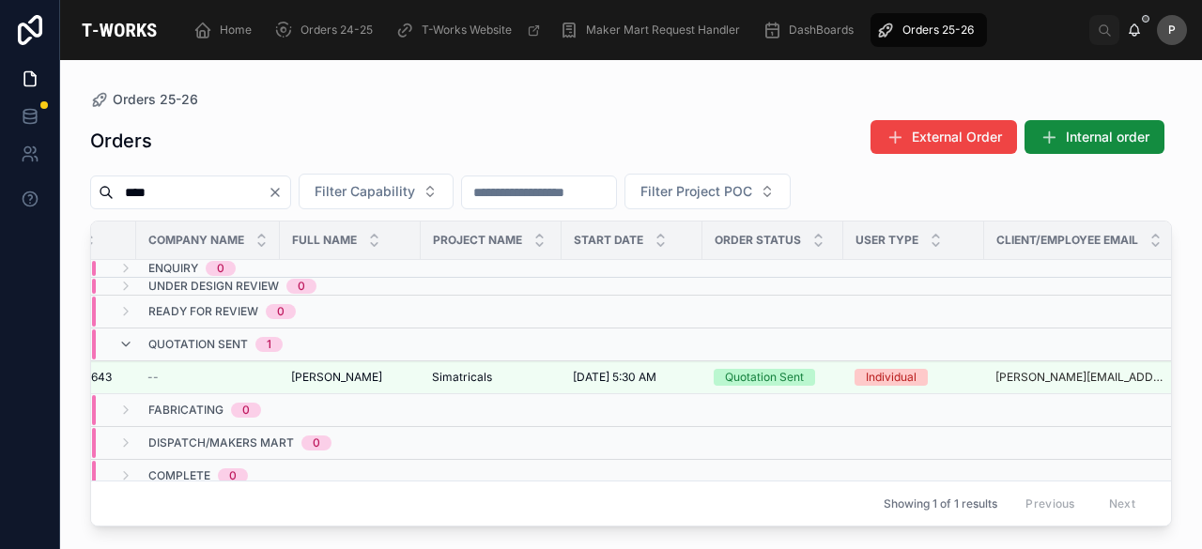
scroll to position [0, 135]
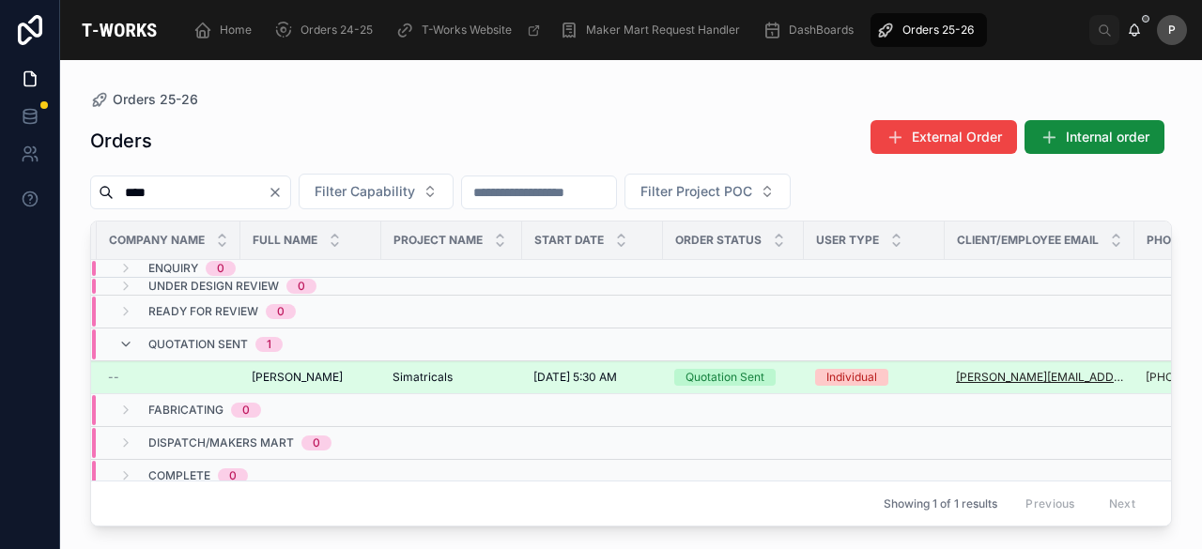
type input "****"
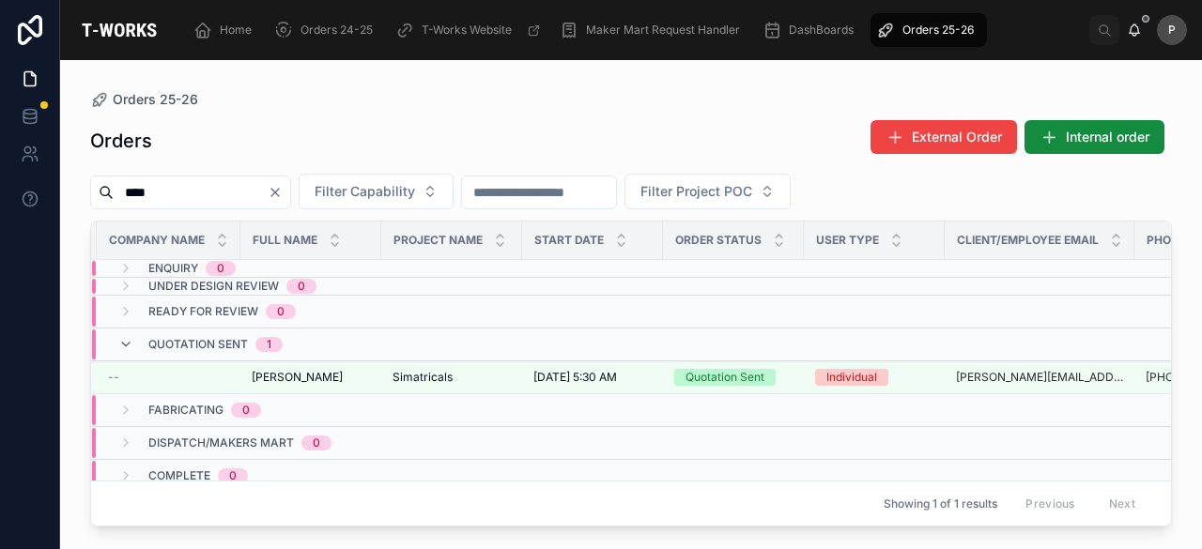
scroll to position [21, 135]
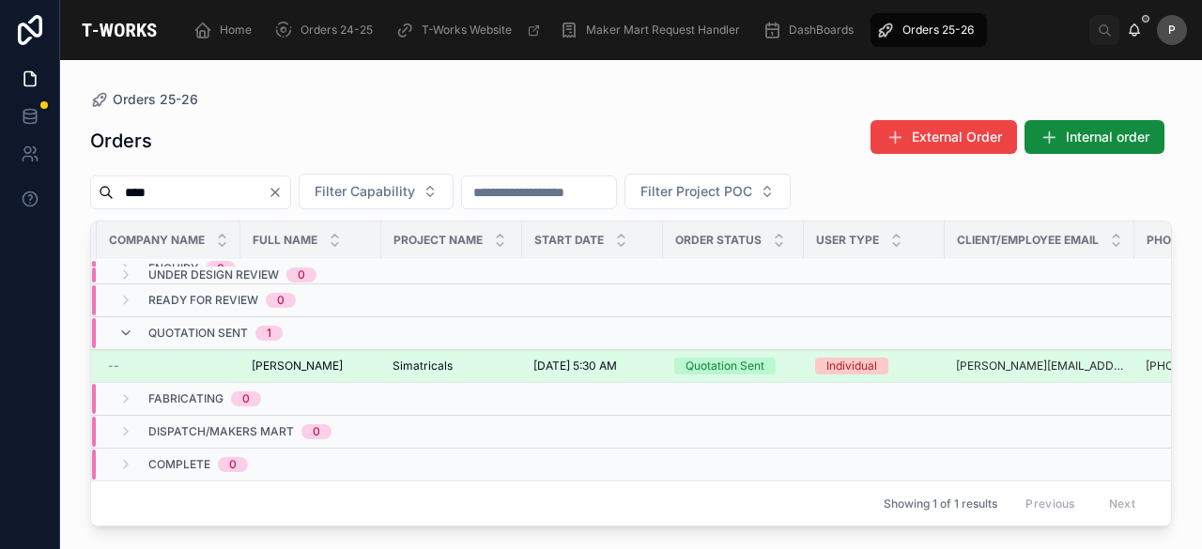
click at [744, 358] on div "Quotation Sent" at bounding box center [725, 366] width 79 height 17
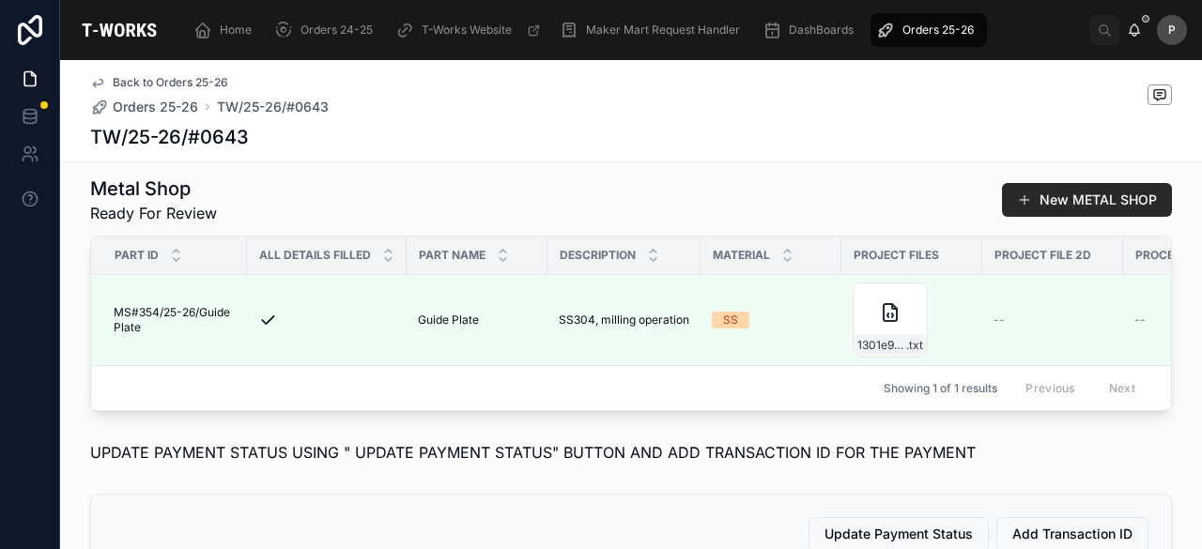
scroll to position [751, 0]
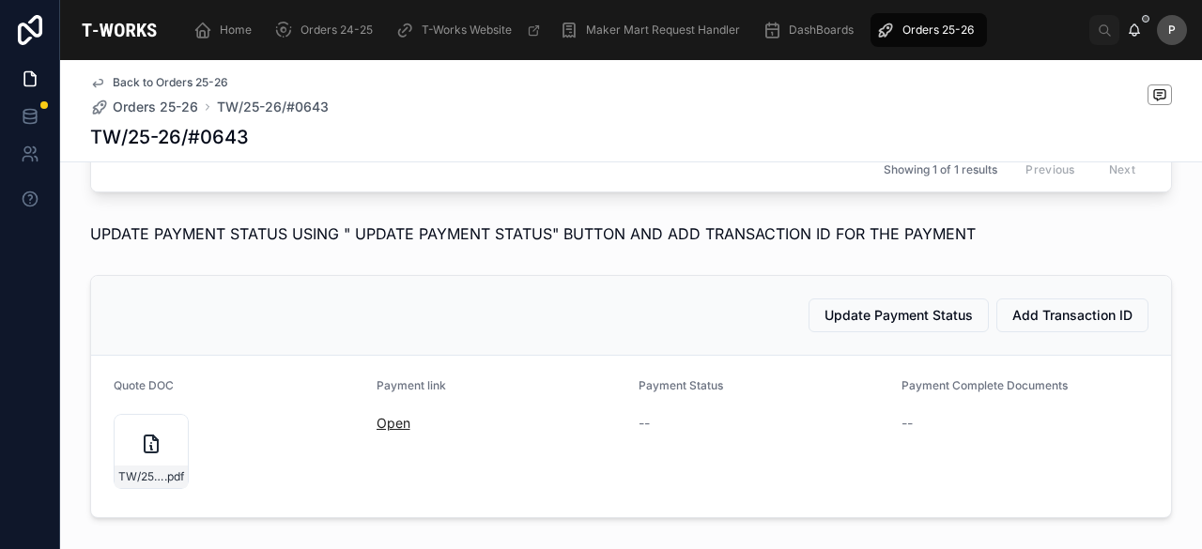
click at [378, 431] on link "Open" at bounding box center [394, 423] width 34 height 16
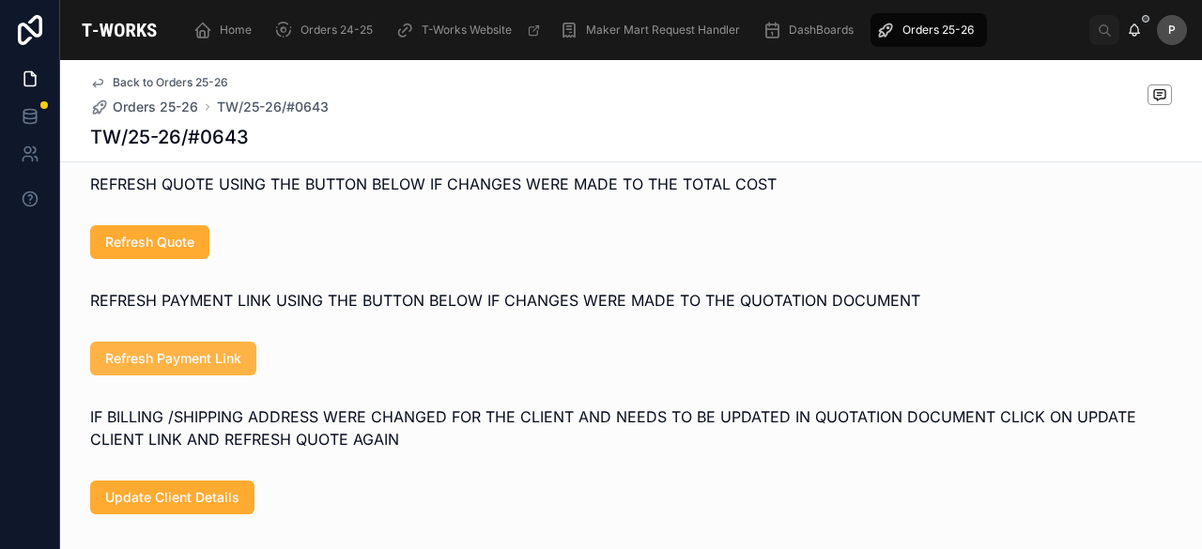
click at [204, 368] on span "Refresh Payment Link" at bounding box center [173, 358] width 136 height 19
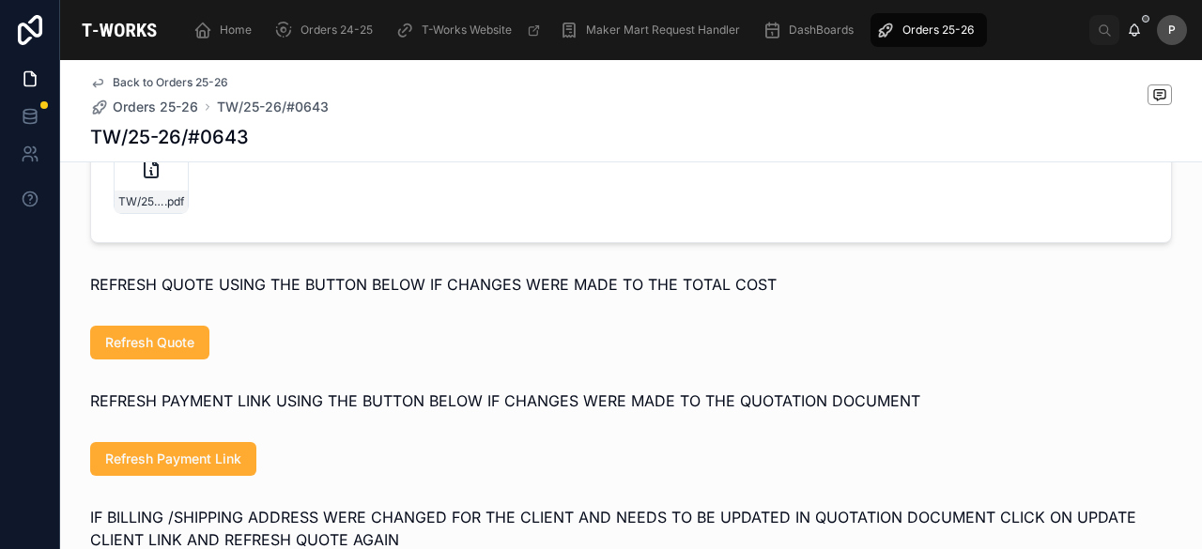
scroll to position [845, 0]
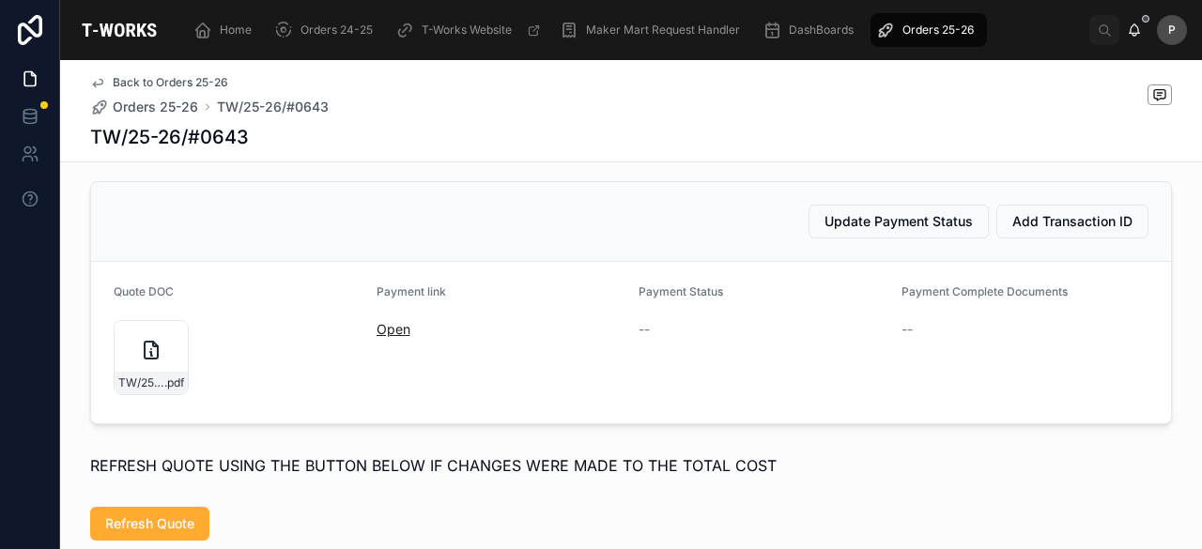
click at [385, 337] on link "Open" at bounding box center [394, 329] width 34 height 16
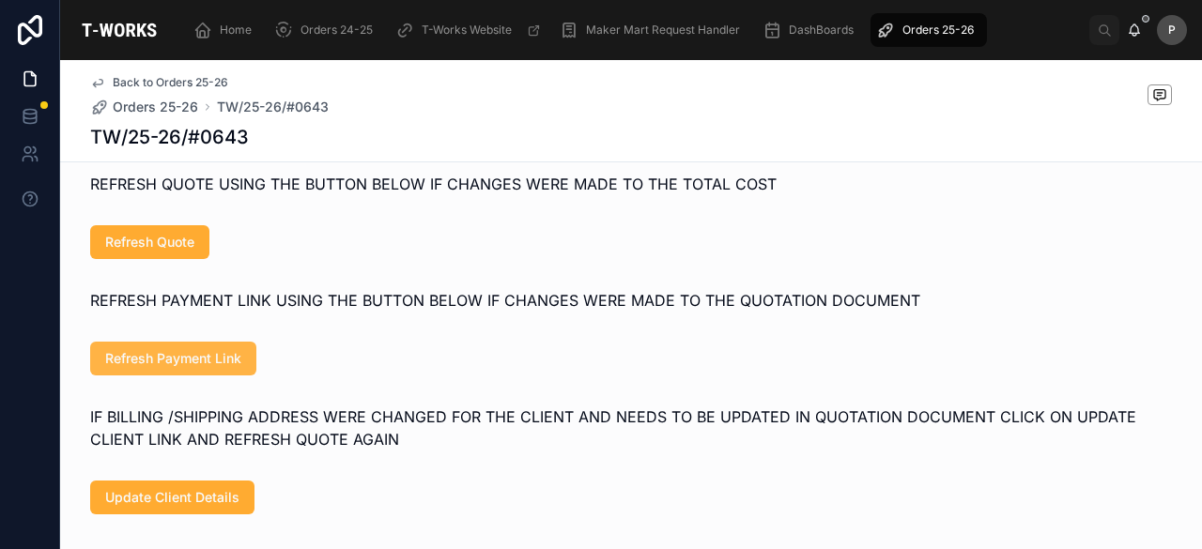
click at [210, 368] on span "Refresh Payment Link" at bounding box center [173, 358] width 136 height 19
click at [224, 368] on span "Refresh Payment Link" at bounding box center [173, 358] width 136 height 19
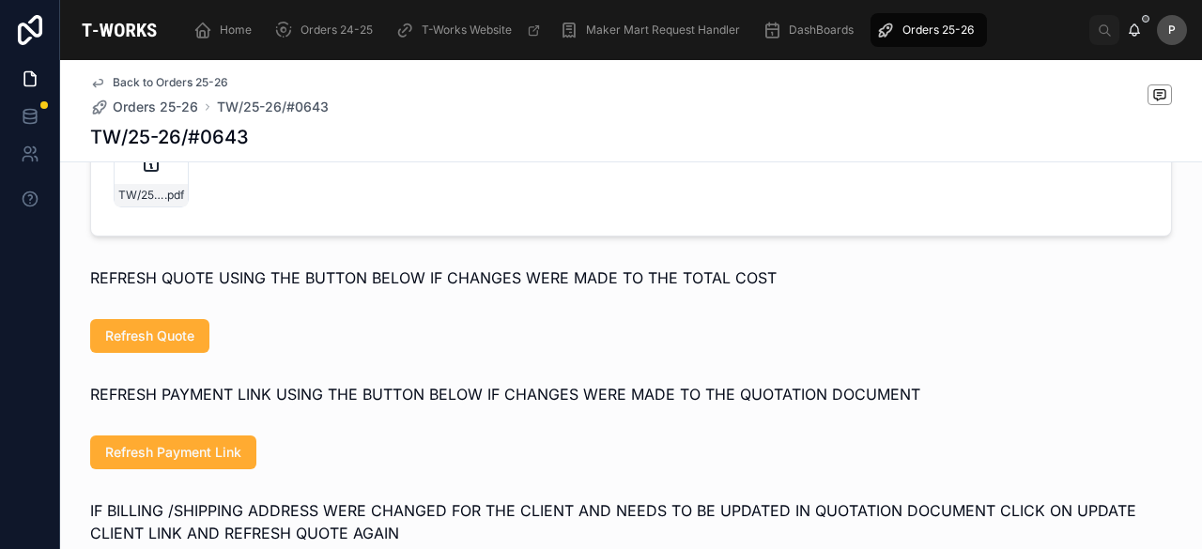
scroll to position [845, 0]
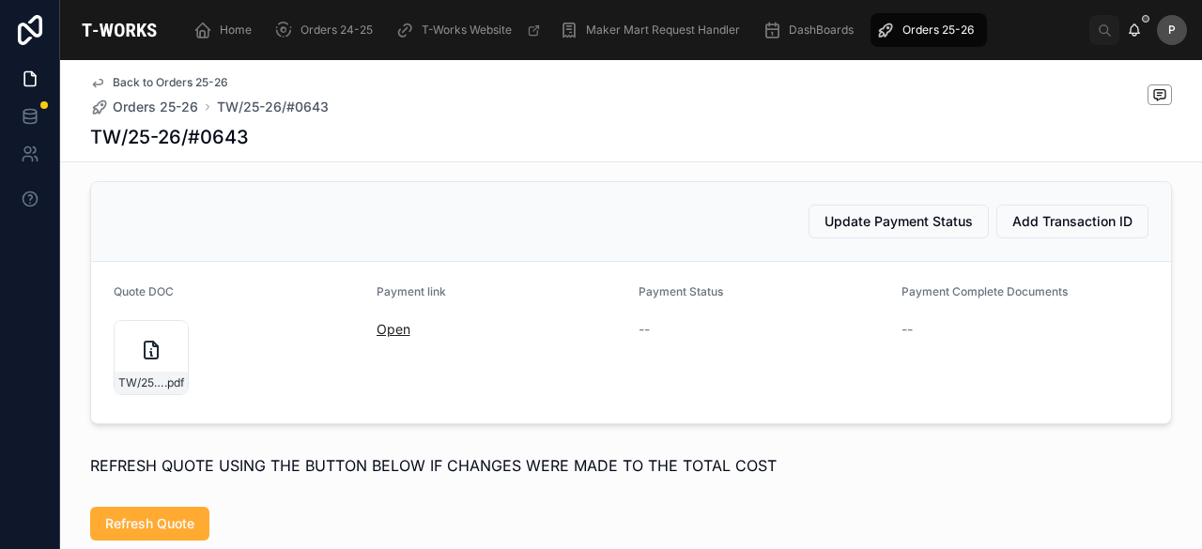
click at [390, 337] on link "Open" at bounding box center [394, 329] width 34 height 16
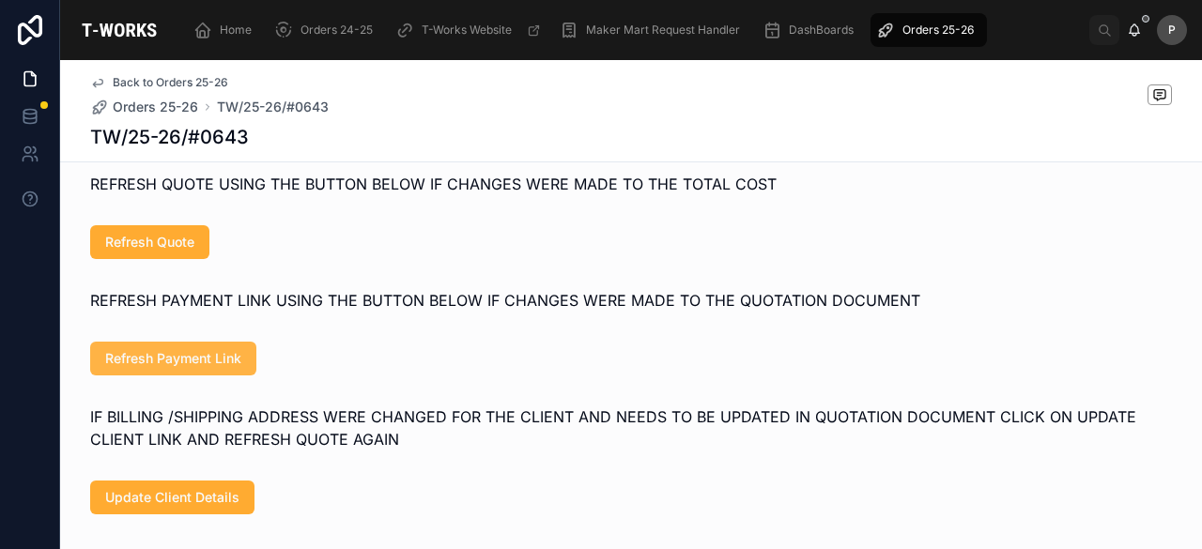
click at [232, 368] on span "Refresh Payment Link" at bounding box center [173, 358] width 136 height 19
click at [209, 368] on span "Refresh Payment Link" at bounding box center [173, 358] width 136 height 19
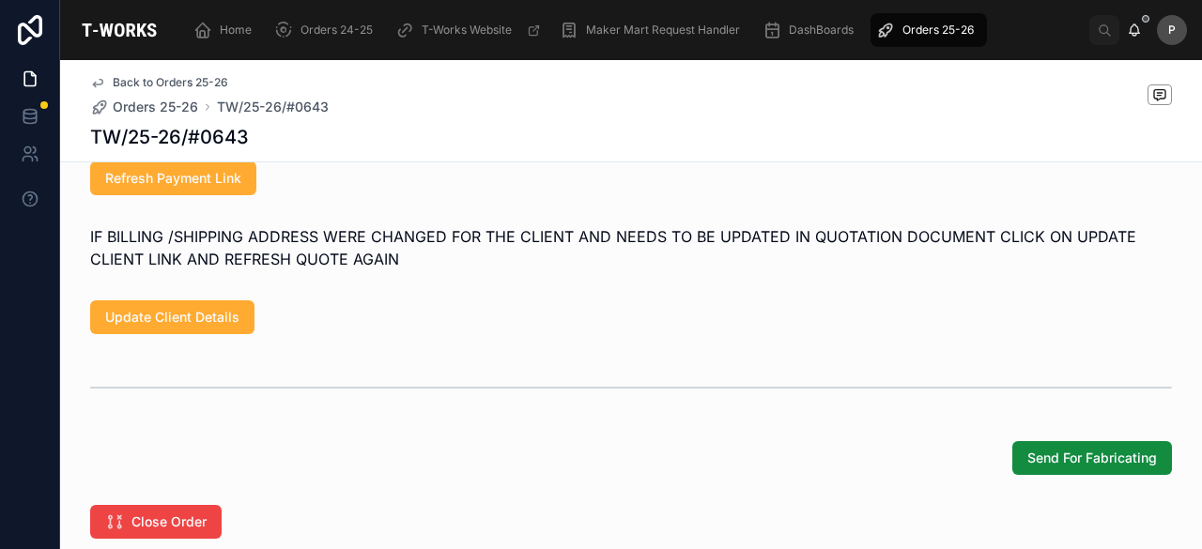
scroll to position [1315, 0]
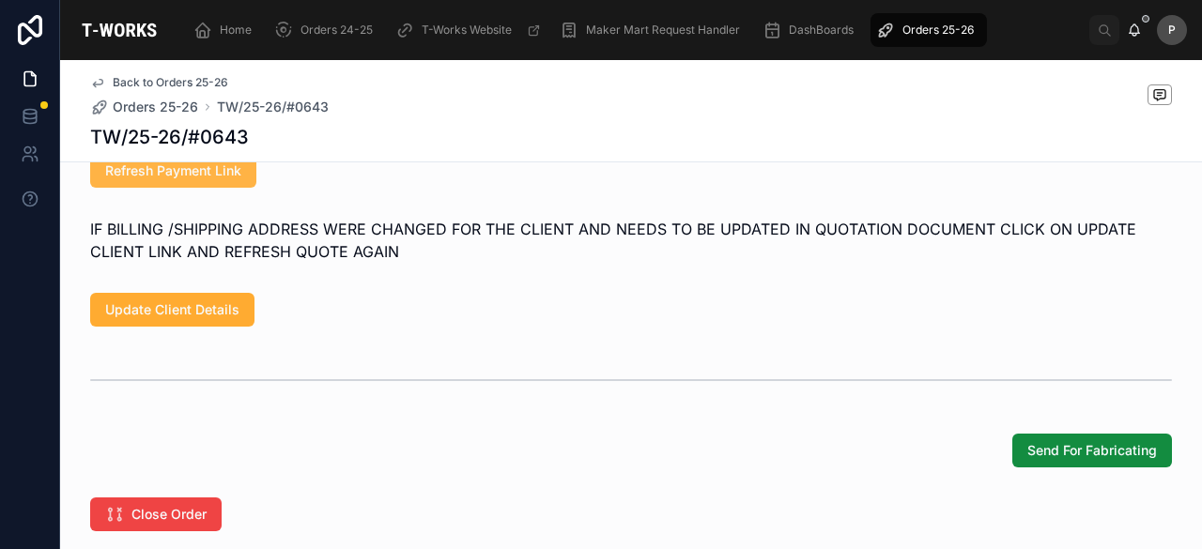
click at [225, 188] on button "Refresh Payment Link" at bounding box center [173, 171] width 166 height 34
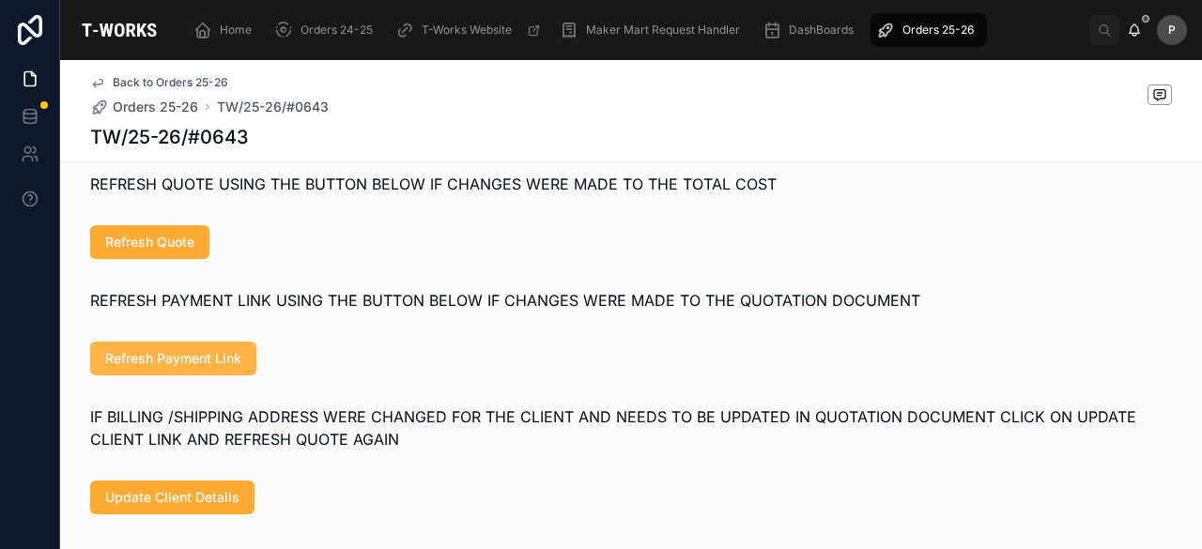
click at [210, 368] on span "Refresh Payment Link" at bounding box center [173, 358] width 136 height 19
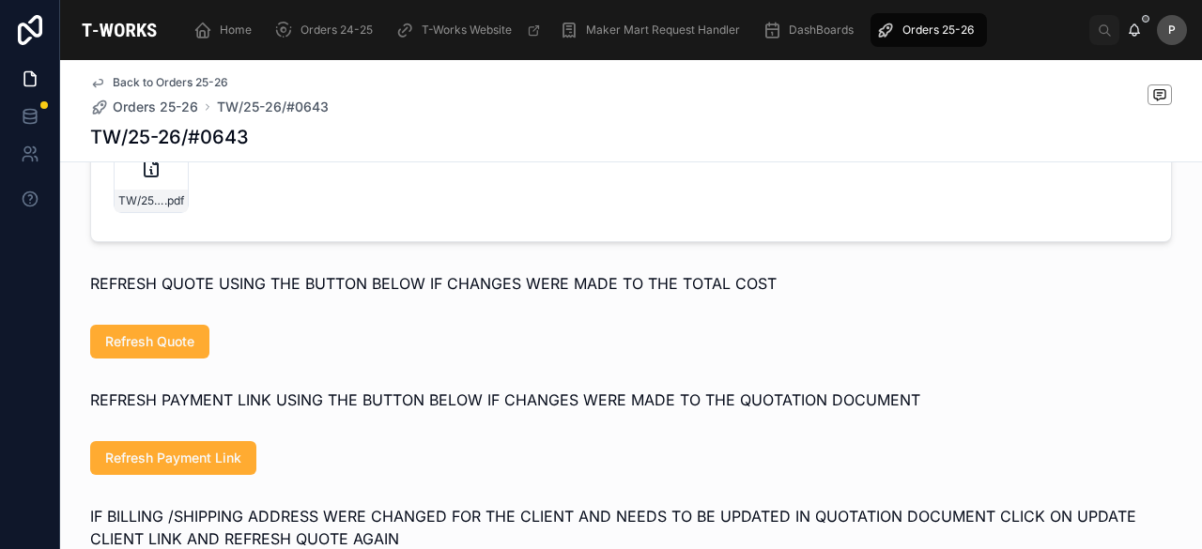
scroll to position [845, 0]
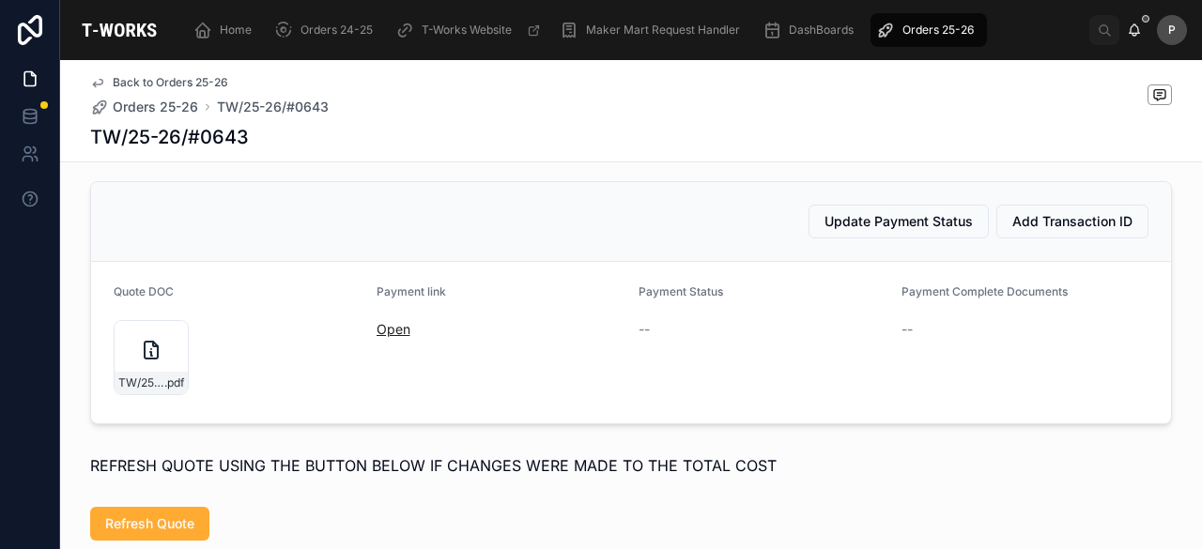
click at [377, 337] on link "Open" at bounding box center [394, 329] width 34 height 16
